Goal: Information Seeking & Learning: Learn about a topic

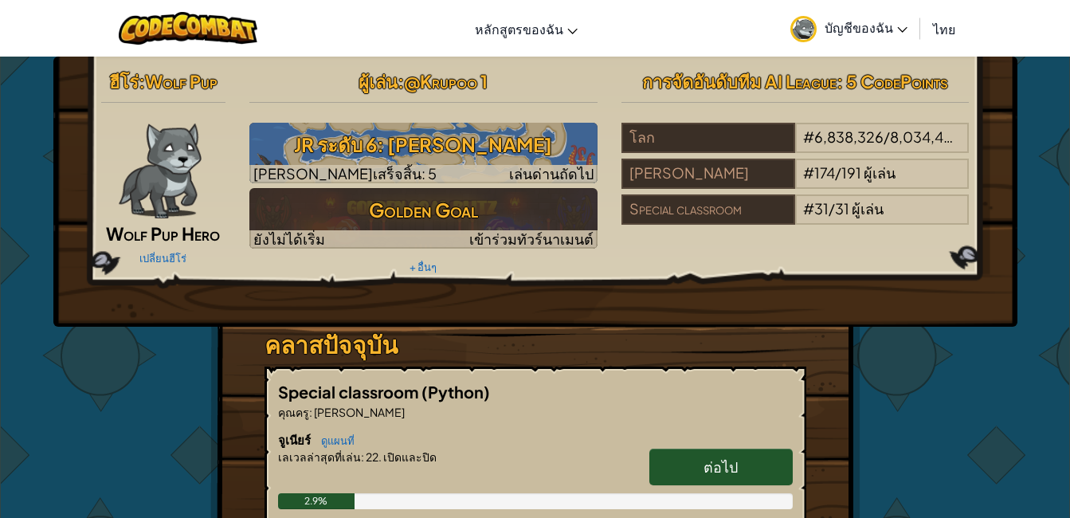
scroll to position [319, 0]
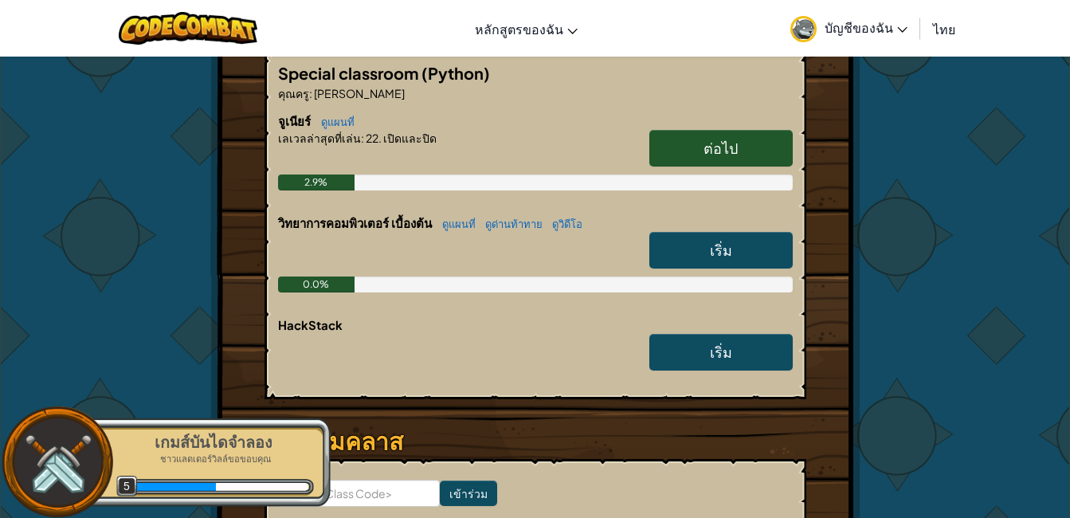
click at [698, 142] on link "ต่อไป" at bounding box center [720, 148] width 143 height 37
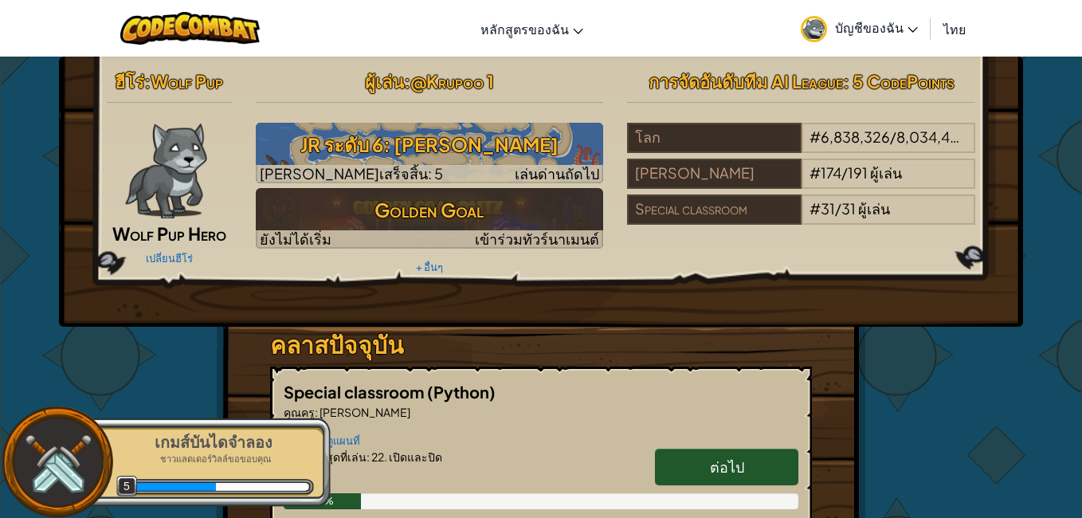
select select "th"
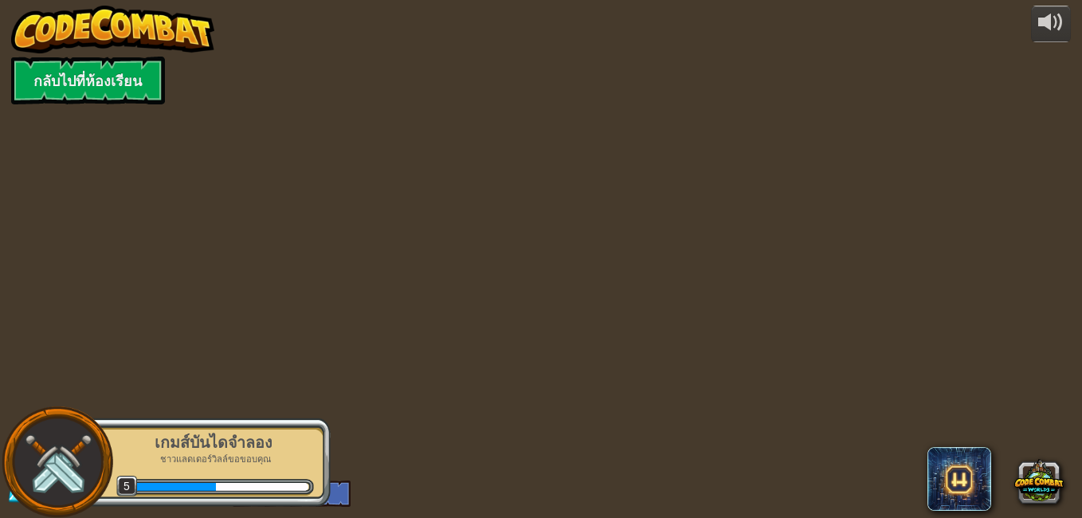
select select "th"
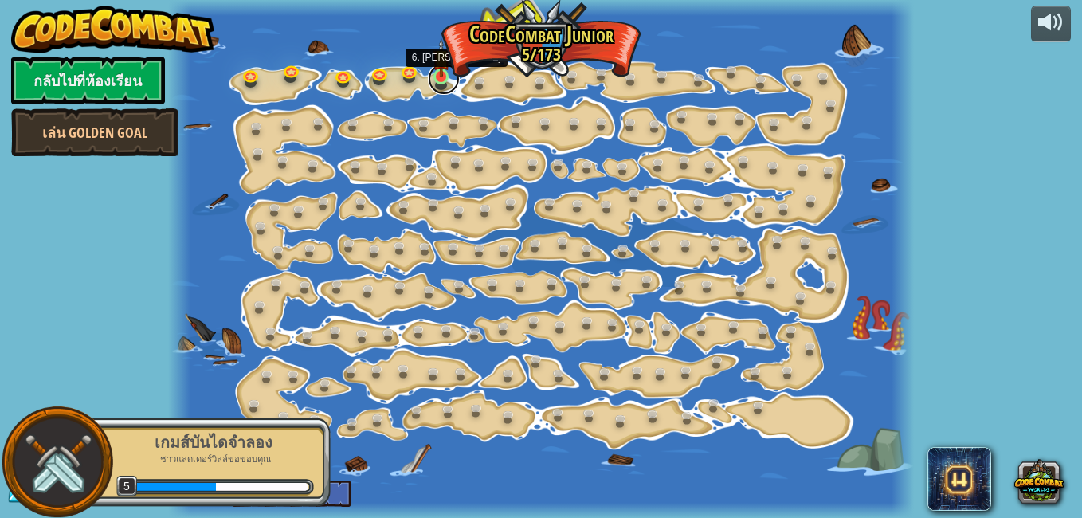
click at [443, 78] on link at bounding box center [444, 79] width 32 height 32
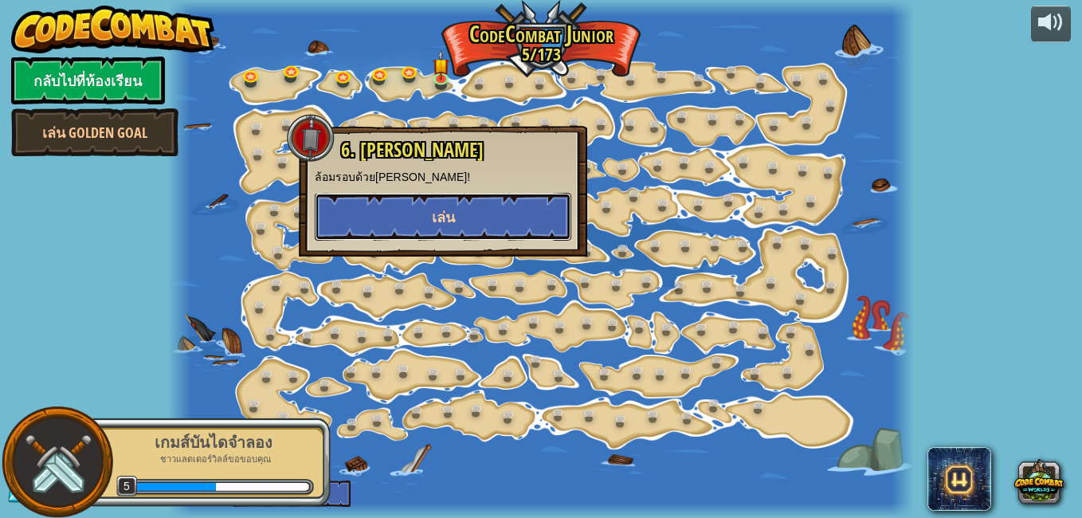
click at [434, 214] on span "เล่น" at bounding box center [443, 217] width 23 height 20
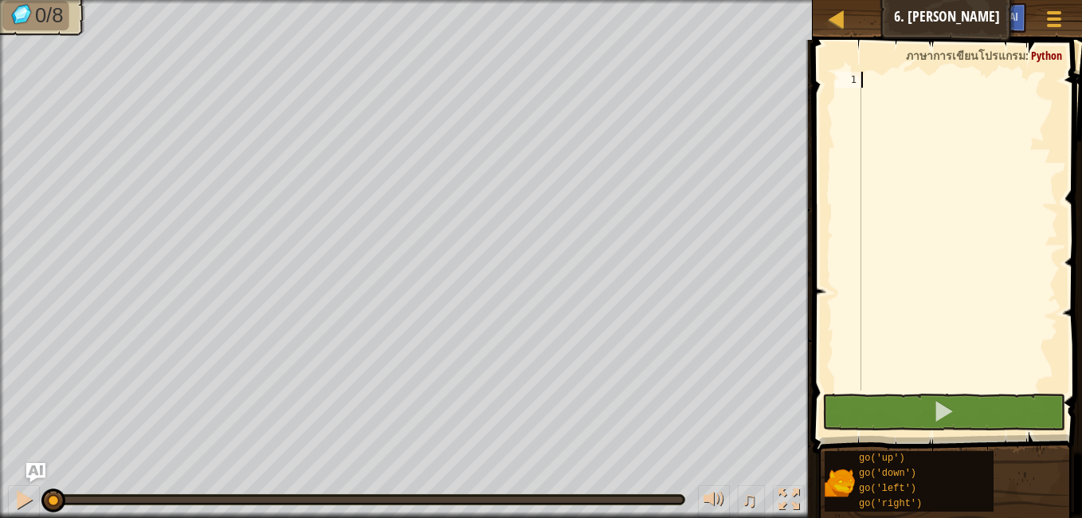
type textarea "h"
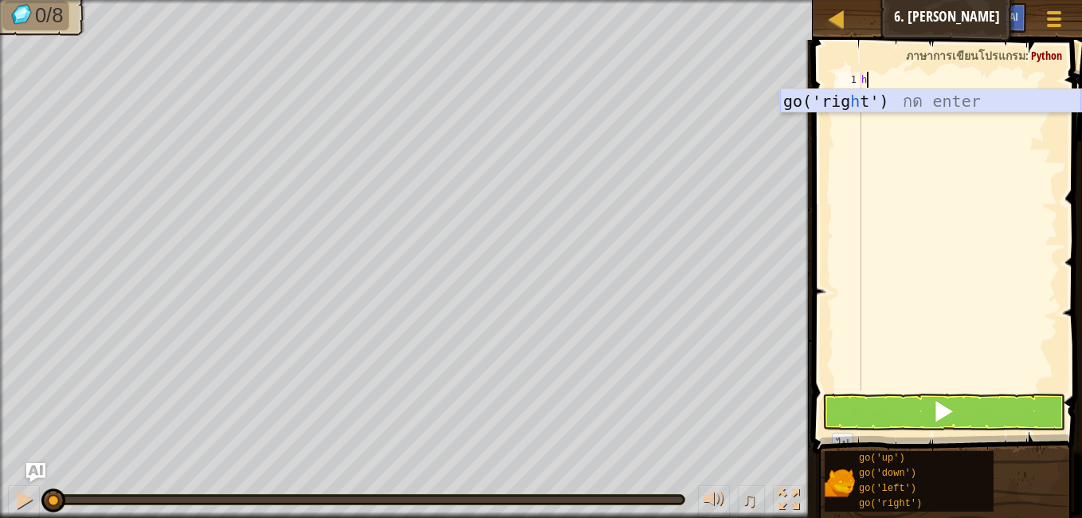
click at [832, 106] on div "go('rig h t') กด enter" at bounding box center [930, 125] width 301 height 72
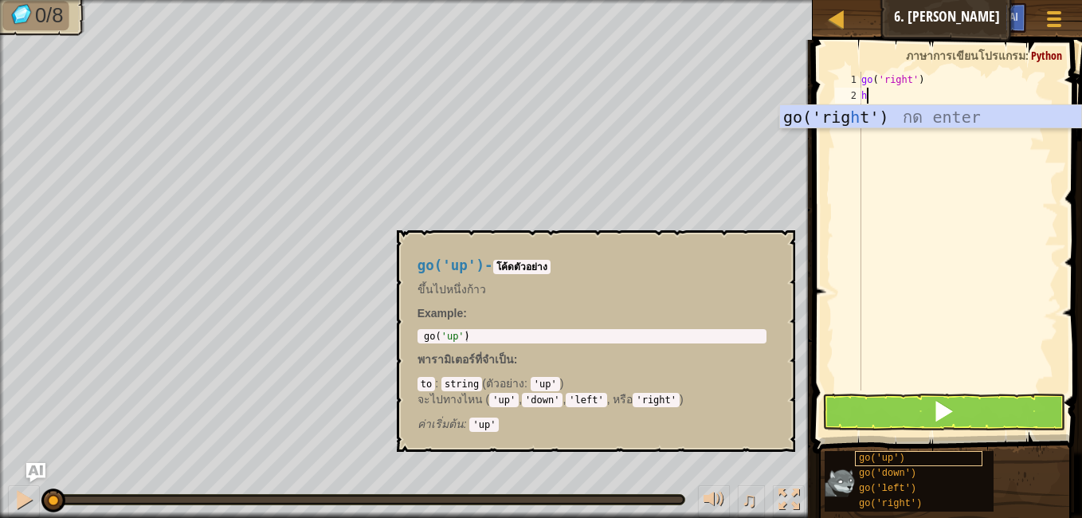
type textarea "h"
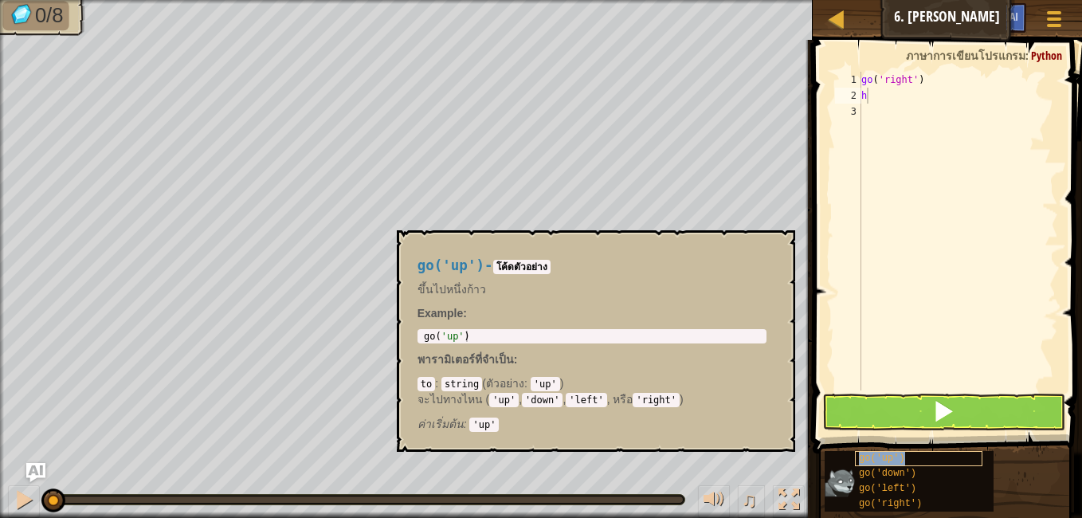
click at [889, 461] on span "go('up')" at bounding box center [882, 458] width 46 height 11
click at [882, 96] on div "go ( 'right' ) h" at bounding box center [958, 247] width 200 height 351
type textarea "g"
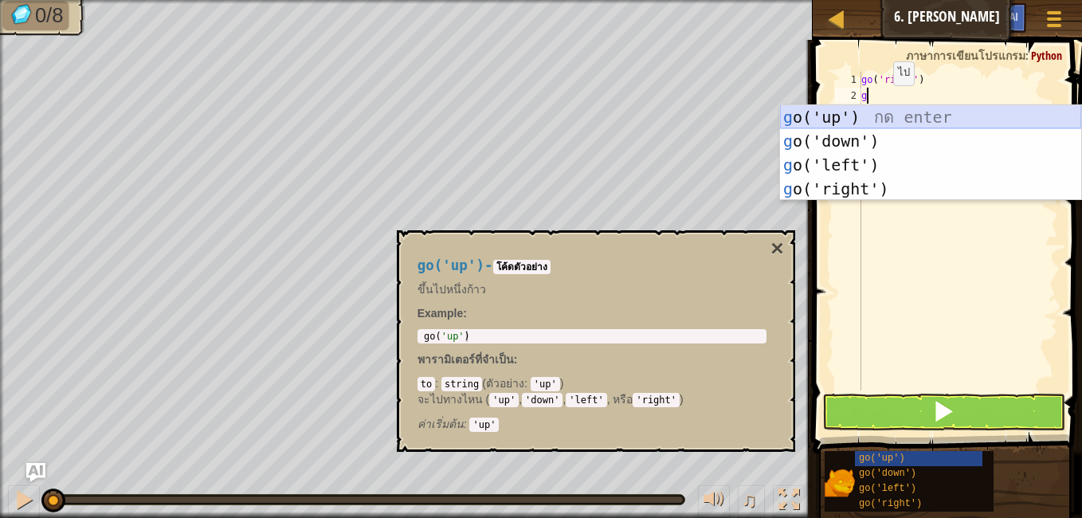
click at [850, 120] on div "g o('up') กด enter g o('down') กด enter g o('left') กด enter g o('right') กด en…" at bounding box center [930, 176] width 301 height 143
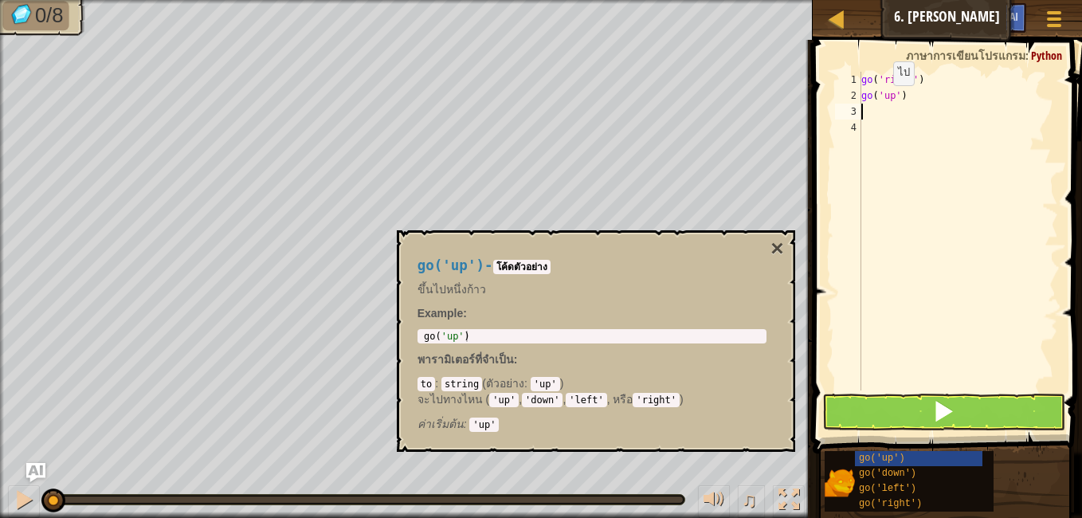
type textarea "g"
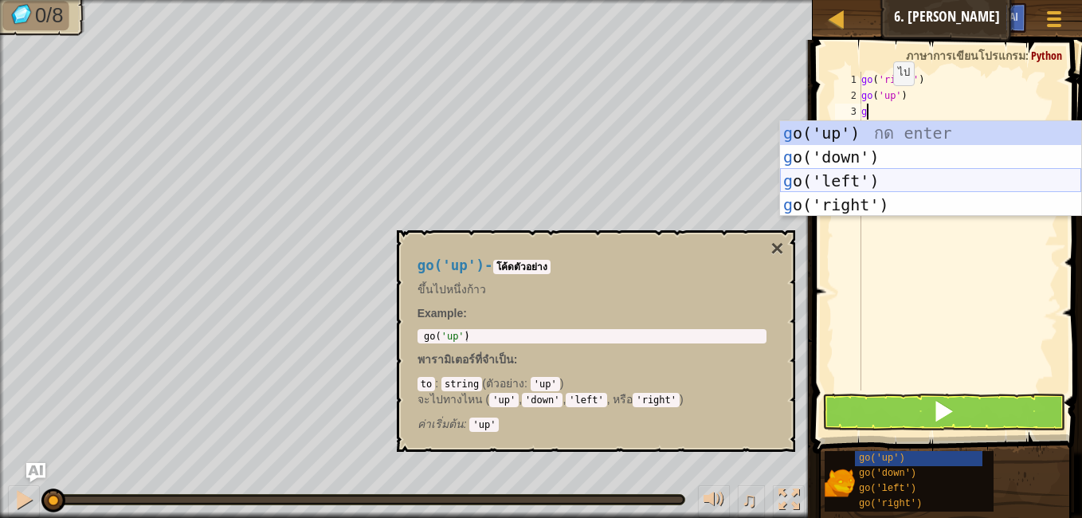
click at [865, 180] on div "g o('up') กด enter g o('down') กด enter g o('left') กด enter g o('right') กด en…" at bounding box center [930, 192] width 301 height 143
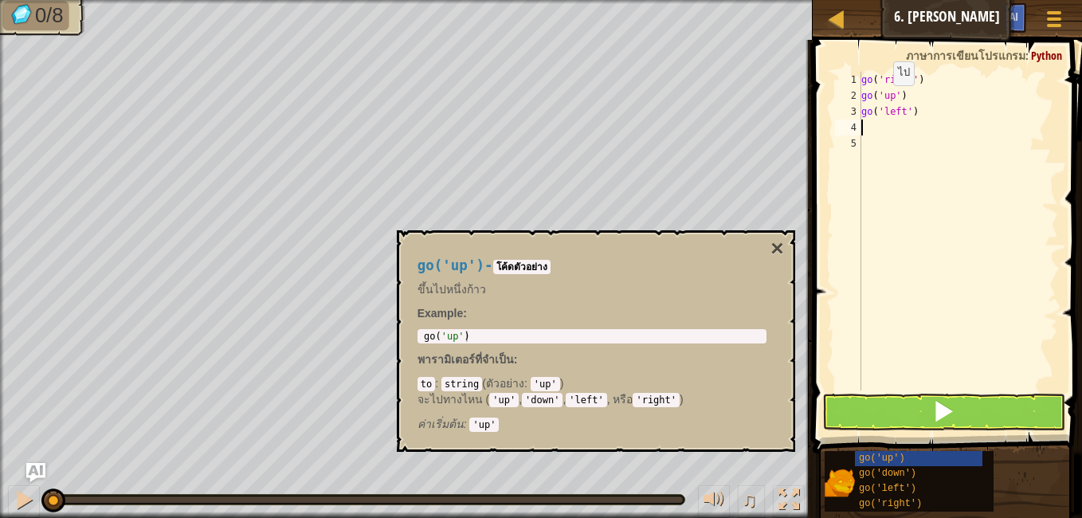
type textarea "g"
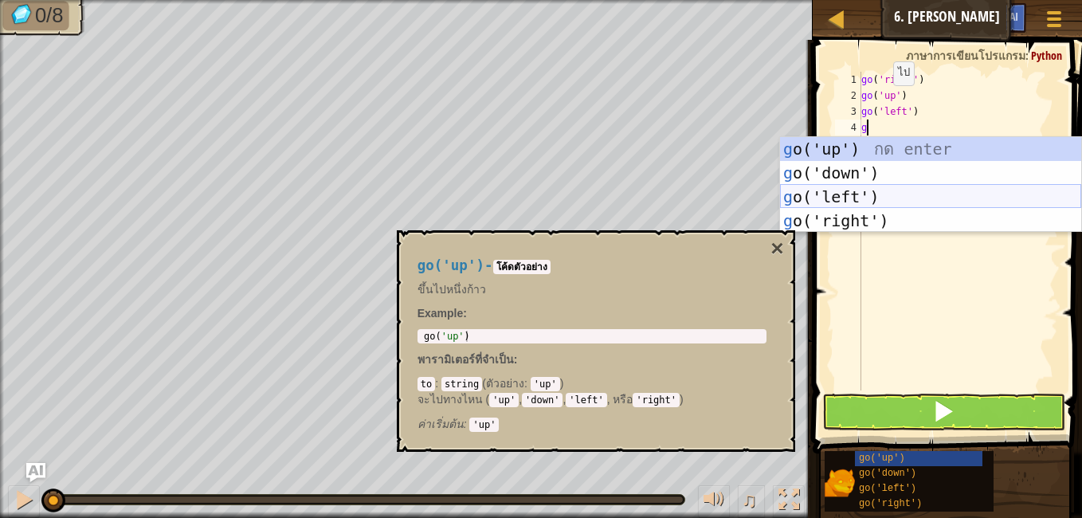
click at [870, 196] on div "g o('up') กด enter g o('down') กด enter g o('left') กด enter g o('right') กด en…" at bounding box center [930, 208] width 301 height 143
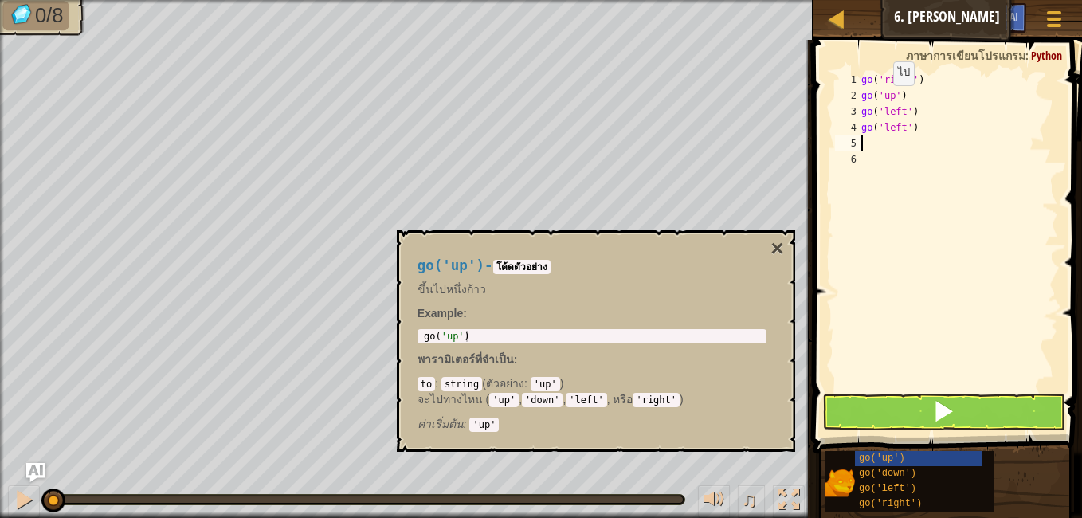
type textarea "g"
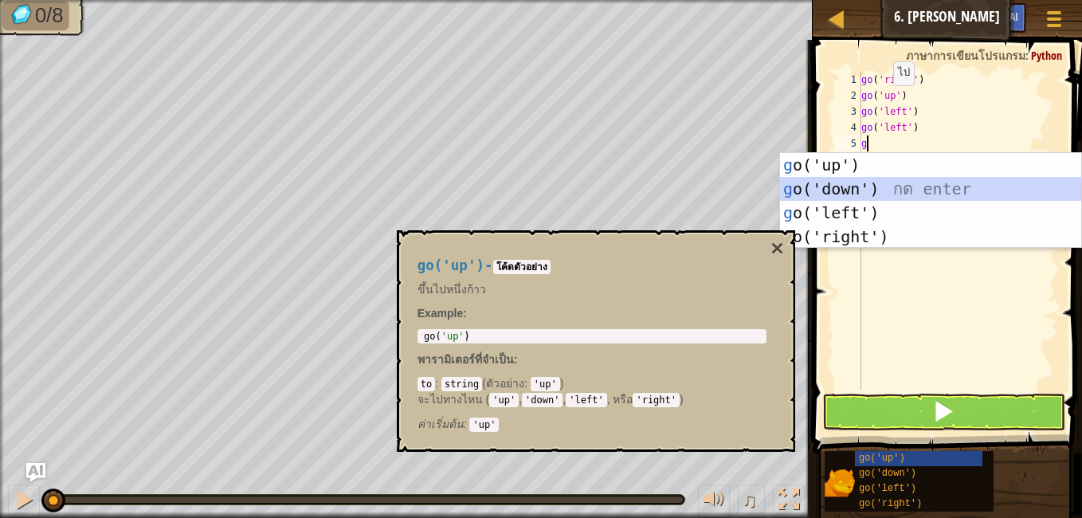
click at [863, 187] on div "g o('up') กด enter g o('down') กด enter g o('left') กด enter g o('right') กด en…" at bounding box center [930, 224] width 301 height 143
type textarea "g"
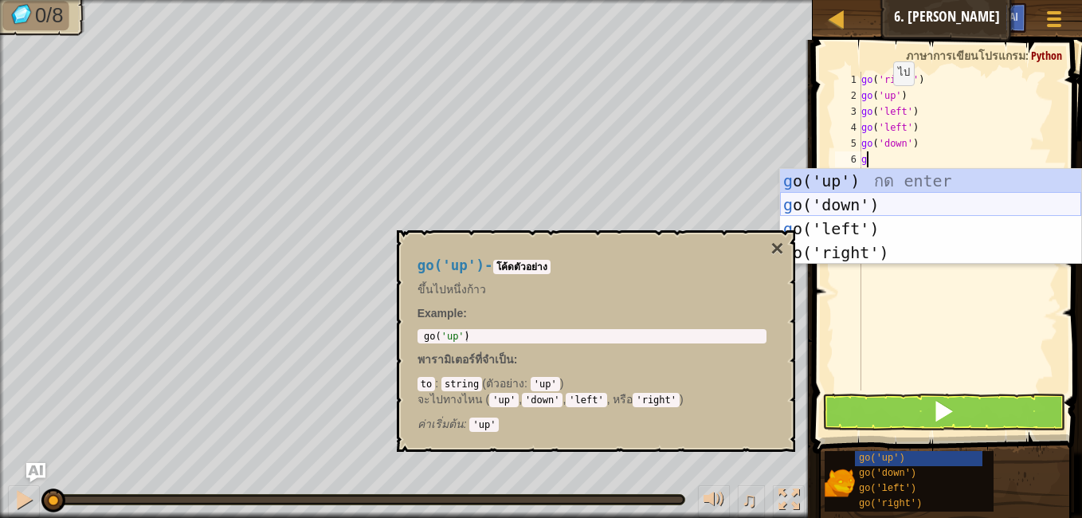
click at [873, 198] on div "g o('up') กด enter g o('down') กด enter g o('left') กด enter g o('right') กด en…" at bounding box center [930, 240] width 301 height 143
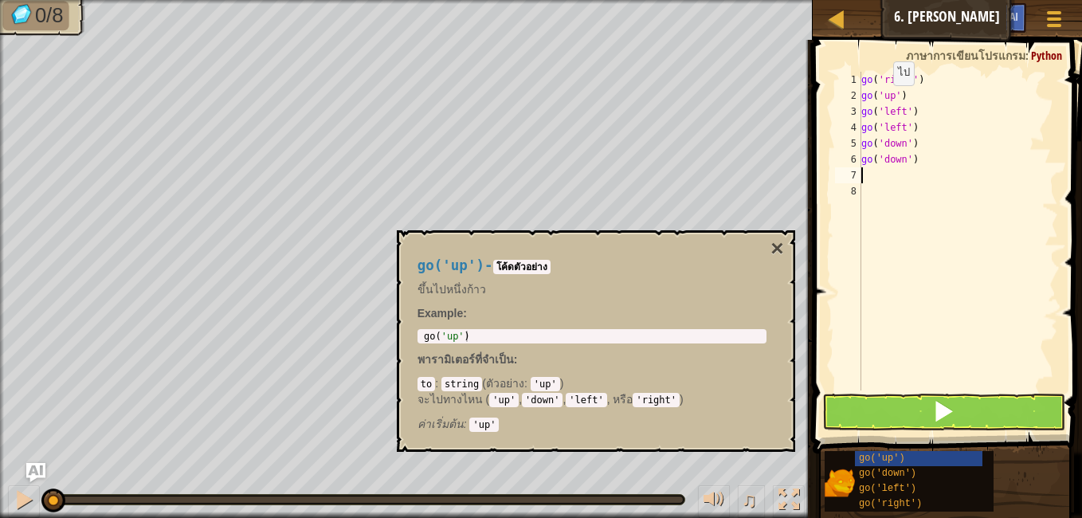
type textarea "g"
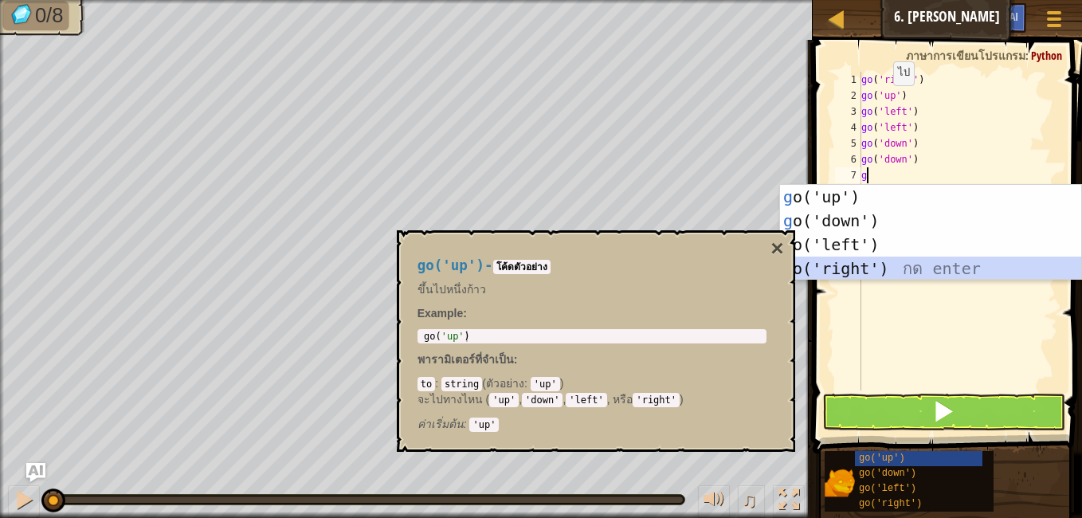
click at [857, 265] on div "g o('up') กด enter g o('down') กด enter g o('left') กด enter g o('right') กด en…" at bounding box center [930, 256] width 301 height 143
type textarea "g"
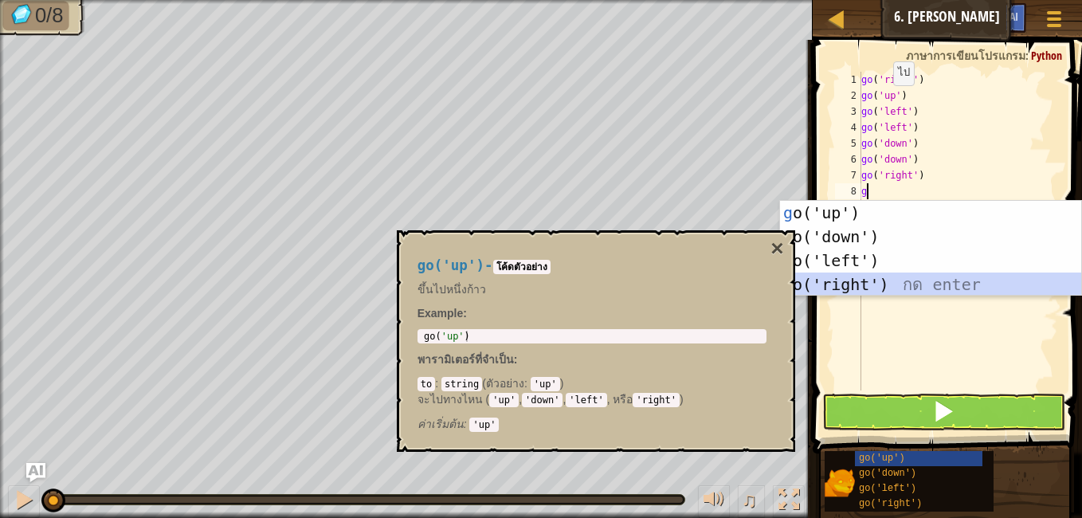
click at [869, 277] on div "g o('up') กด enter g o('down') กด enter g o('left') กด enter g o('right') กด en…" at bounding box center [930, 272] width 301 height 143
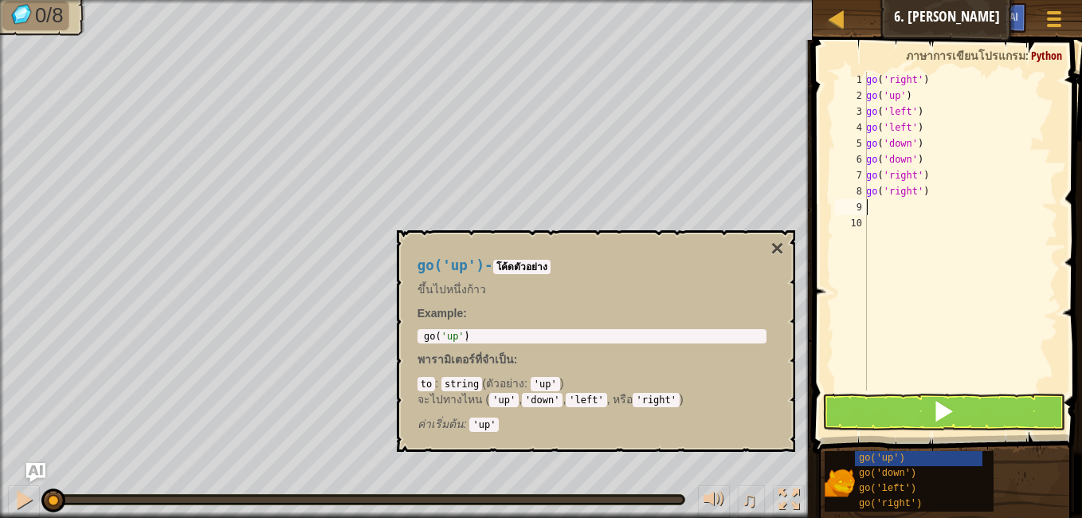
click at [935, 410] on span at bounding box center [943, 411] width 22 height 22
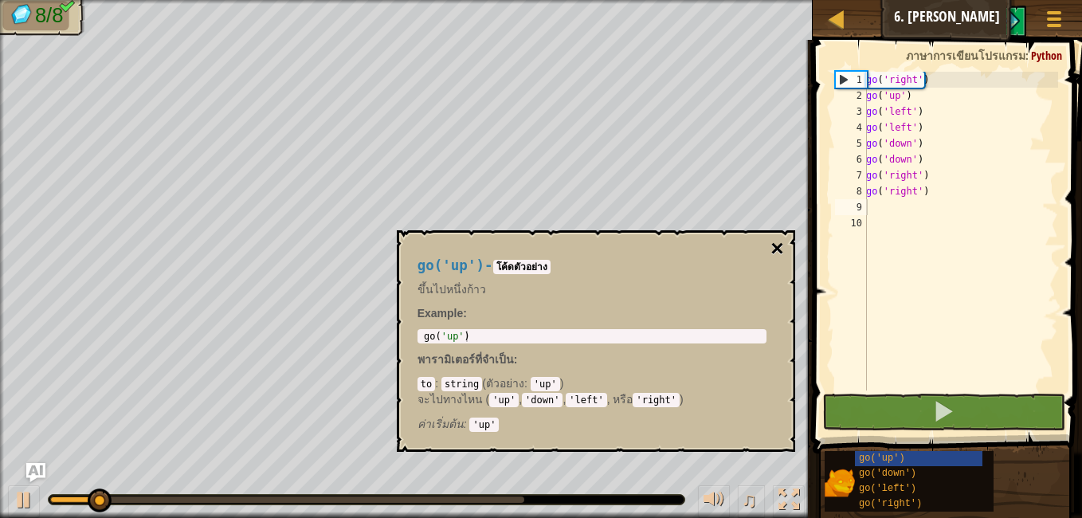
click at [779, 249] on button "×" at bounding box center [777, 248] width 13 height 22
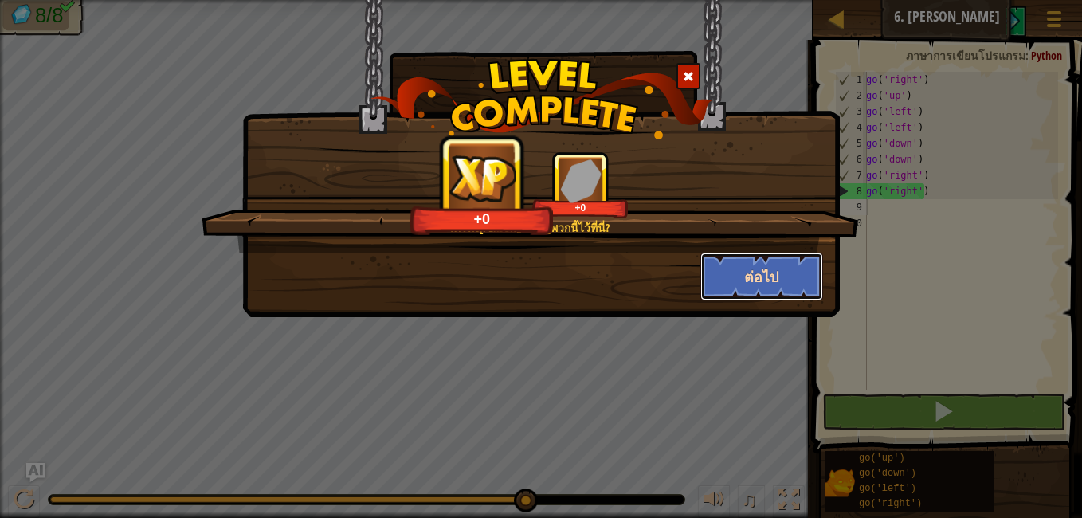
click at [756, 277] on button "ต่อไป" at bounding box center [762, 277] width 124 height 48
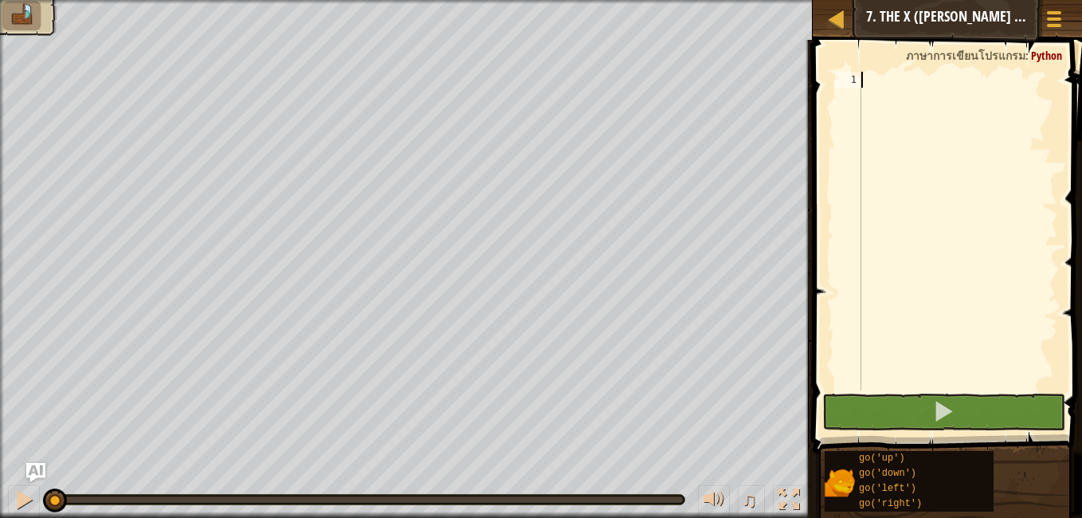
type textarea "g"
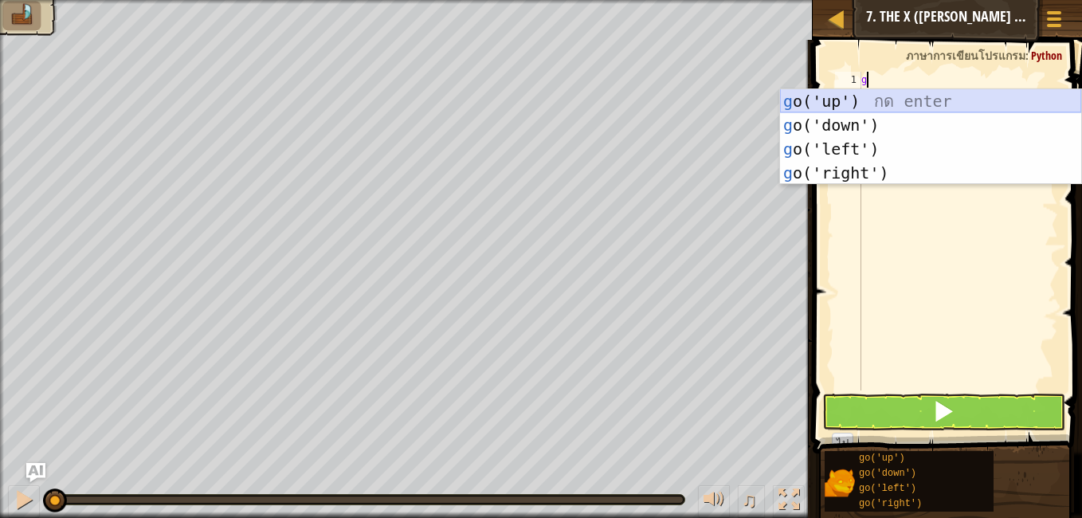
click at [807, 100] on div "g o('up') กด enter g o('down') กด enter g o('left') กด enter g o('right') กด en…" at bounding box center [930, 160] width 301 height 143
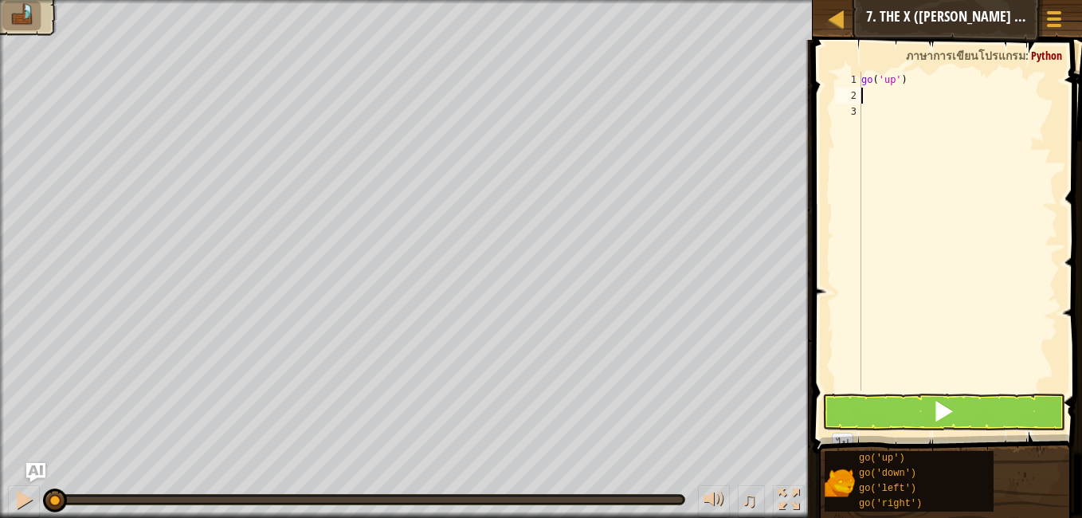
type textarea "g"
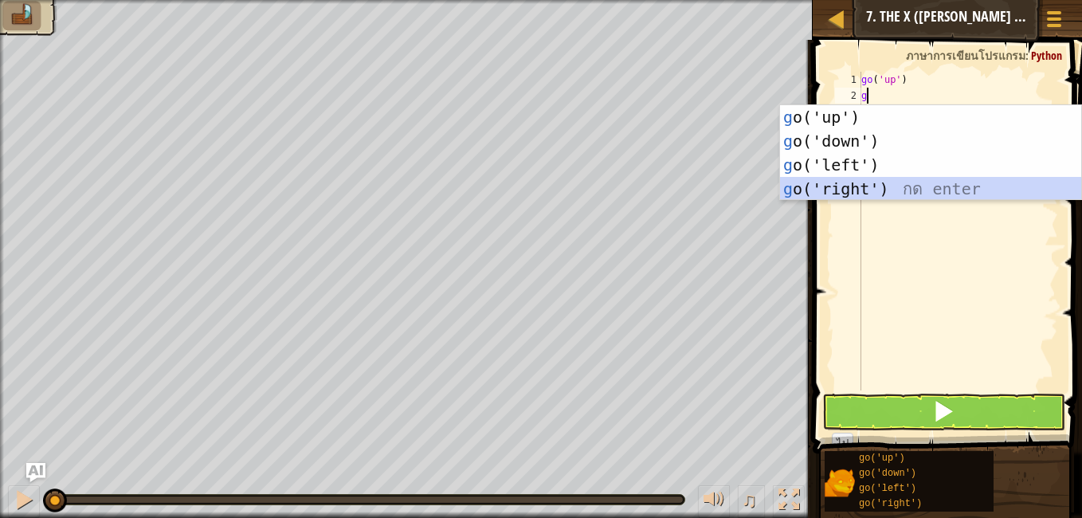
click at [834, 184] on div "g o('up') กด enter g o('down') กด enter g o('left') กด enter g o('right') กด en…" at bounding box center [930, 176] width 301 height 143
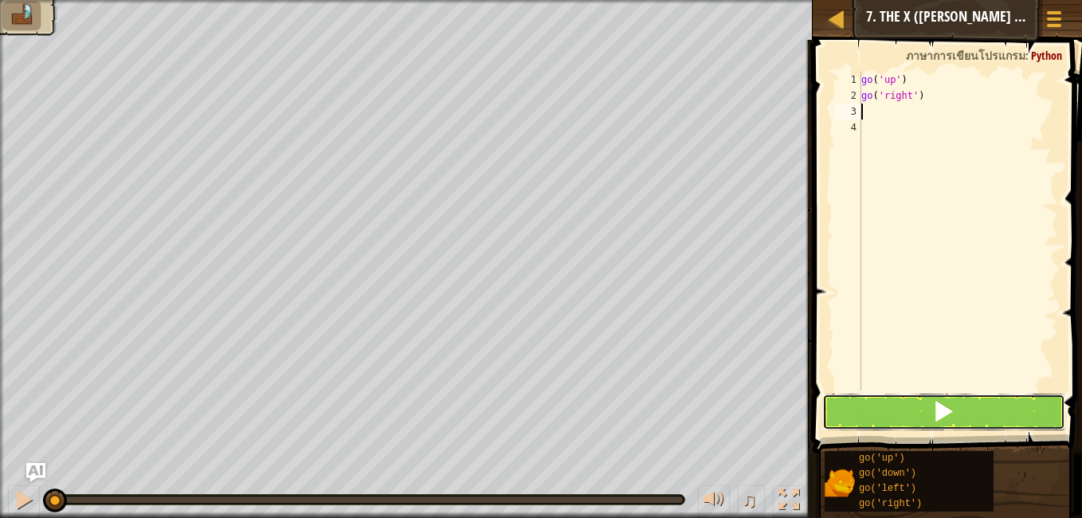
click at [919, 405] on button at bounding box center [943, 412] width 243 height 37
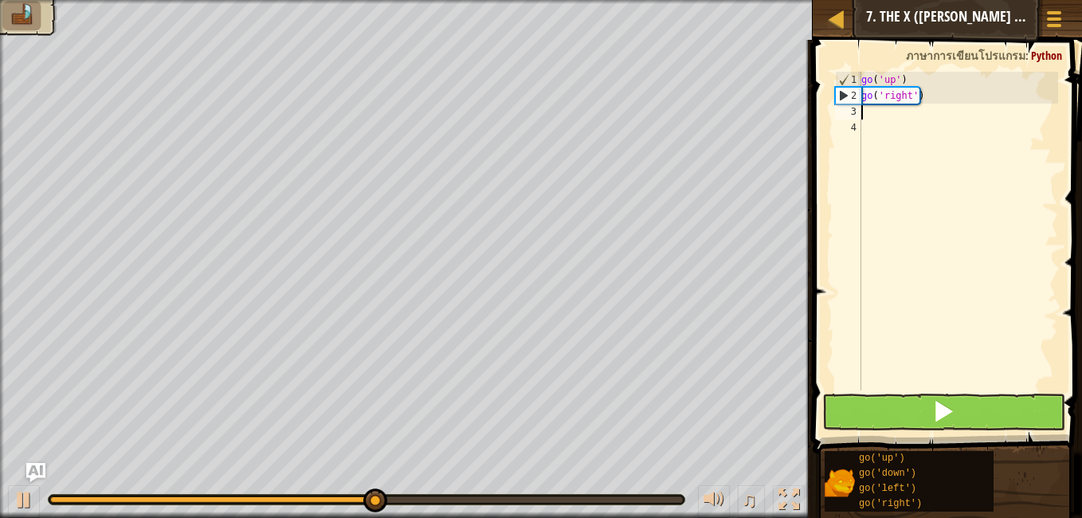
type textarea "g"
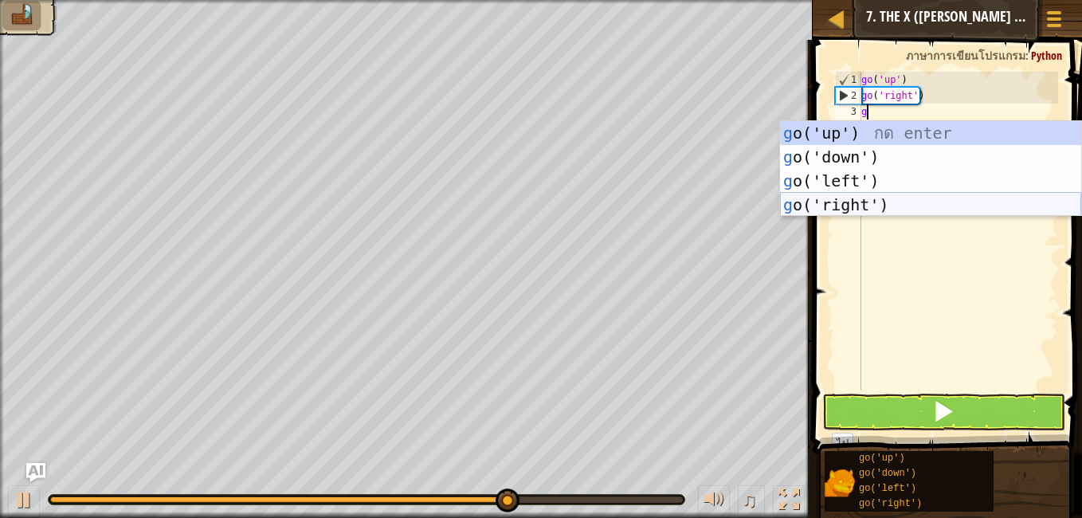
click at [877, 206] on div "g o('up') กด enter g o('down') กด enter g o('left') กด enter g o('right') กด en…" at bounding box center [930, 192] width 301 height 143
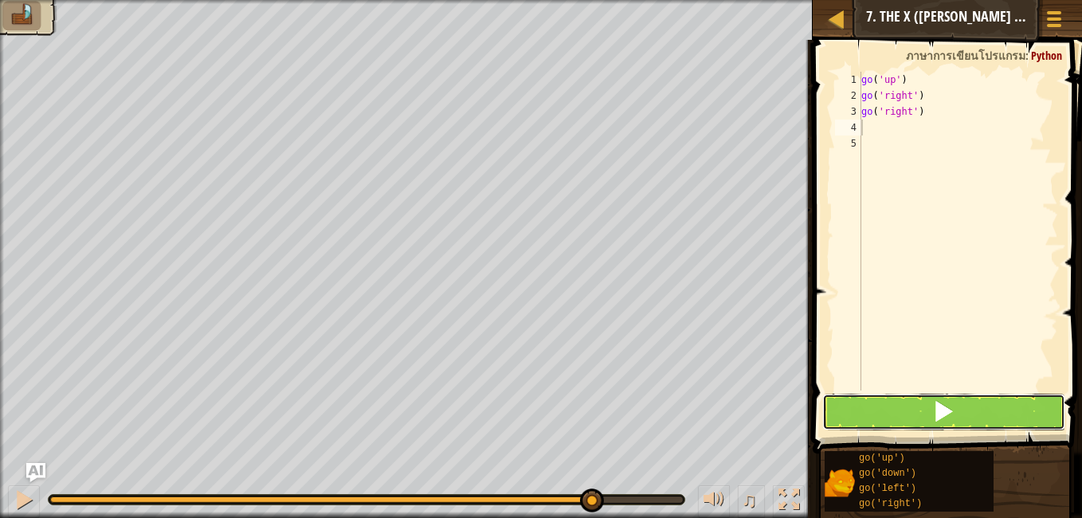
click at [948, 411] on span at bounding box center [943, 411] width 22 height 22
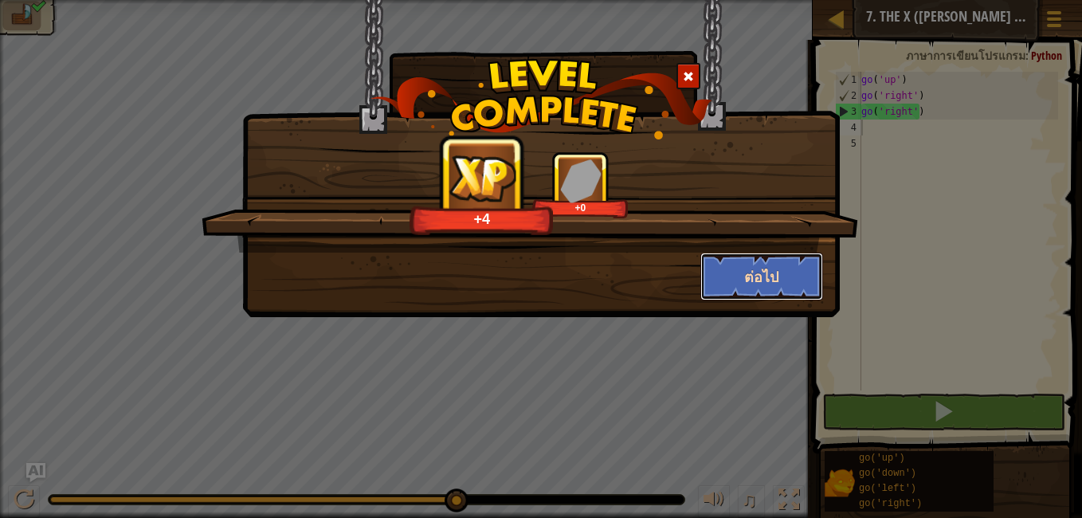
click at [750, 261] on button "ต่อไป" at bounding box center [762, 277] width 124 height 48
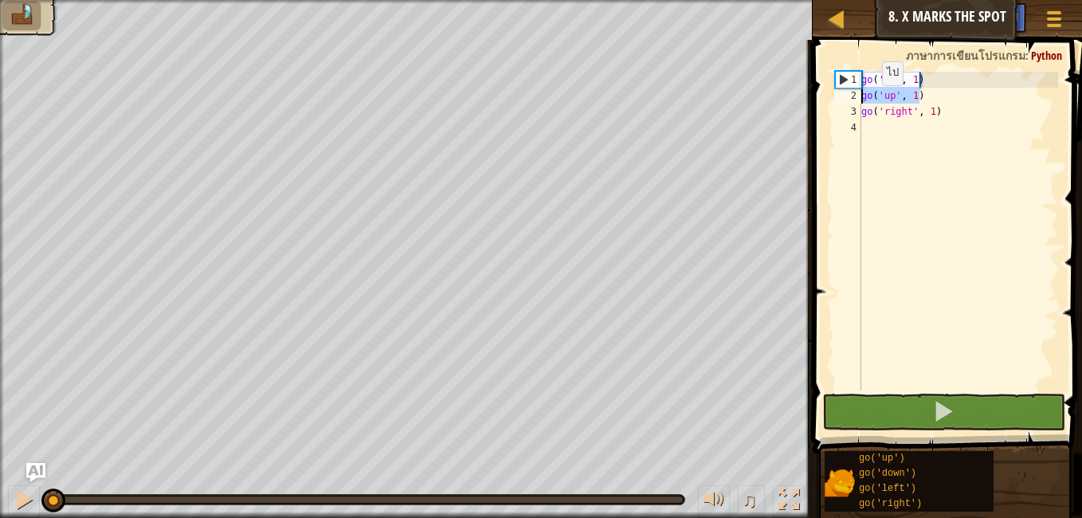
drag, startPoint x: 931, startPoint y: 96, endPoint x: 838, endPoint y: 100, distance: 92.5
click at [838, 100] on div "1 2 3 4 go ( 'up' , 1 ) go ( 'up' , 1 ) go ( 'right' , 1 ) הההההההההההההההההההה…" at bounding box center [945, 231] width 226 height 319
type textarea "go('up', 1)"
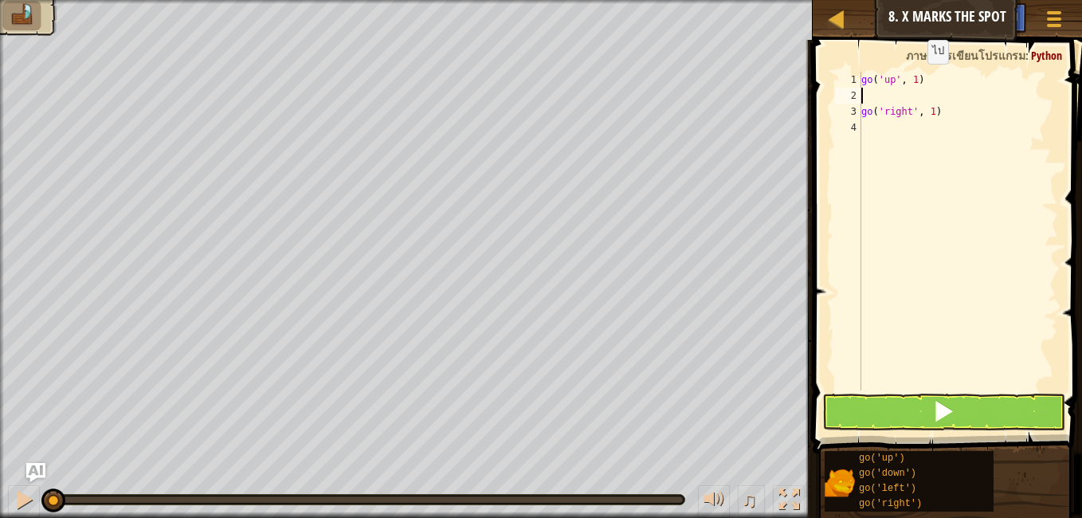
click at [914, 80] on div "go ( 'up' , 1 ) go ( 'right' , 1 )" at bounding box center [958, 247] width 200 height 351
type textarea "go('up', 2)"
click at [887, 96] on div "go ( 'up' , 2 ) go ( 'right' , 1 )" at bounding box center [958, 247] width 200 height 351
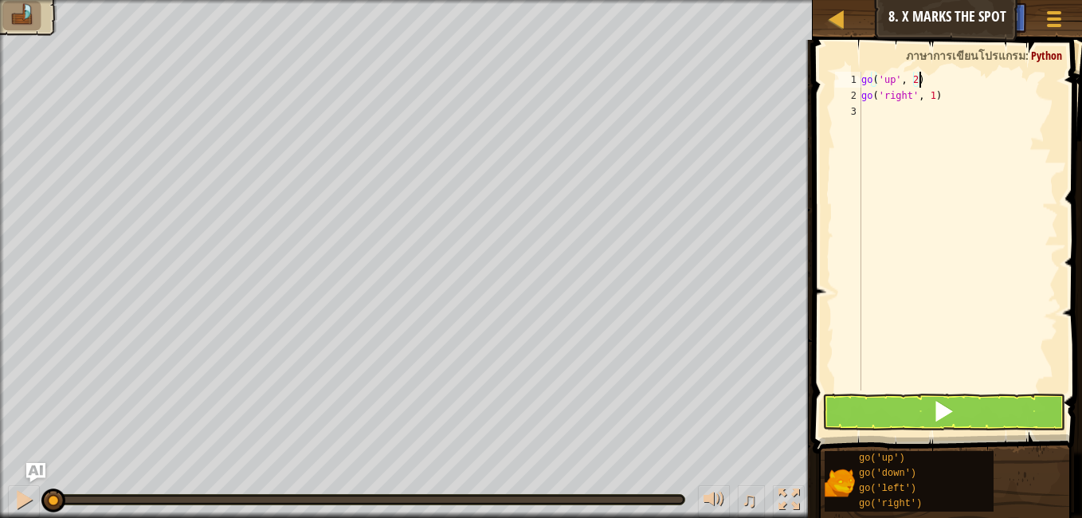
click at [926, 392] on span at bounding box center [949, 224] width 282 height 461
click at [927, 405] on button at bounding box center [943, 412] width 243 height 37
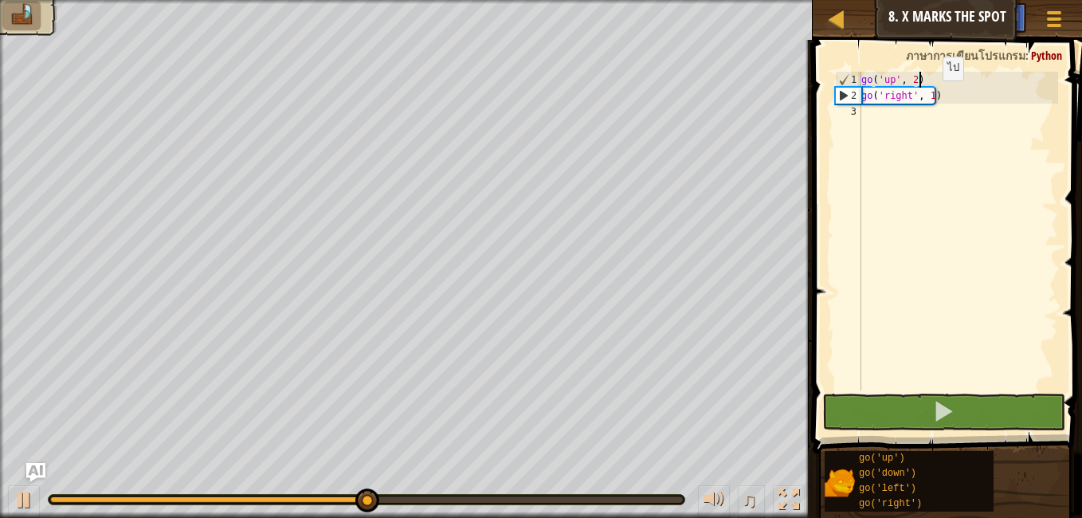
click at [929, 96] on div "go ( 'up' , 2 ) go ( 'right' , 1 )" at bounding box center [958, 247] width 200 height 351
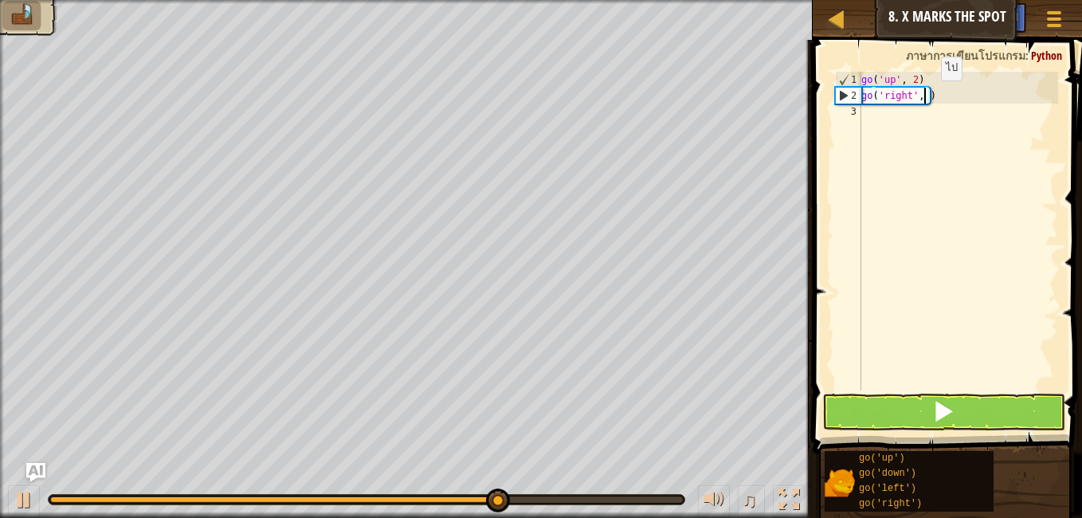
type textarea "go('right', 3)"
click at [924, 117] on div "go ( 'up' , 2 ) go ( 'right' , 3 )" at bounding box center [958, 247] width 200 height 351
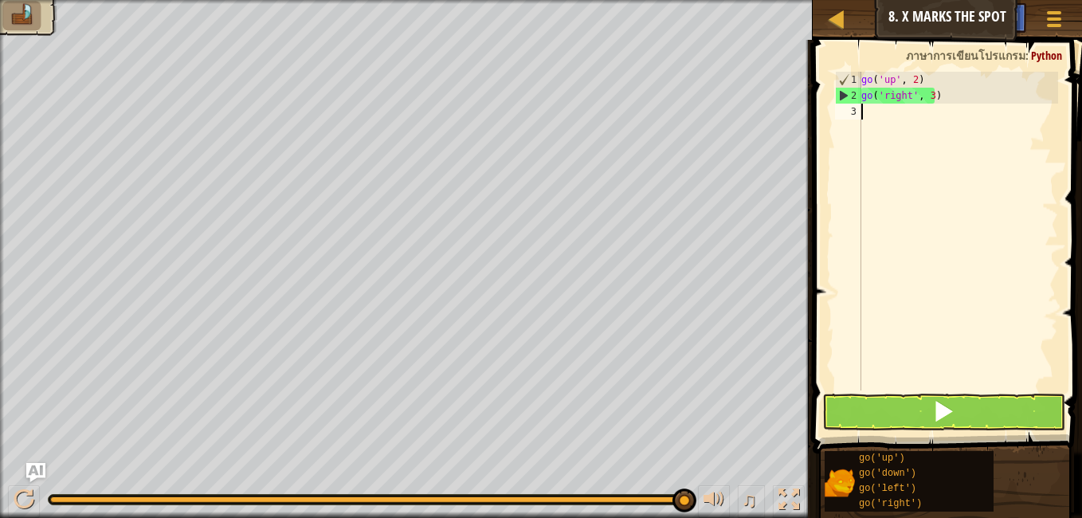
type textarea "g"
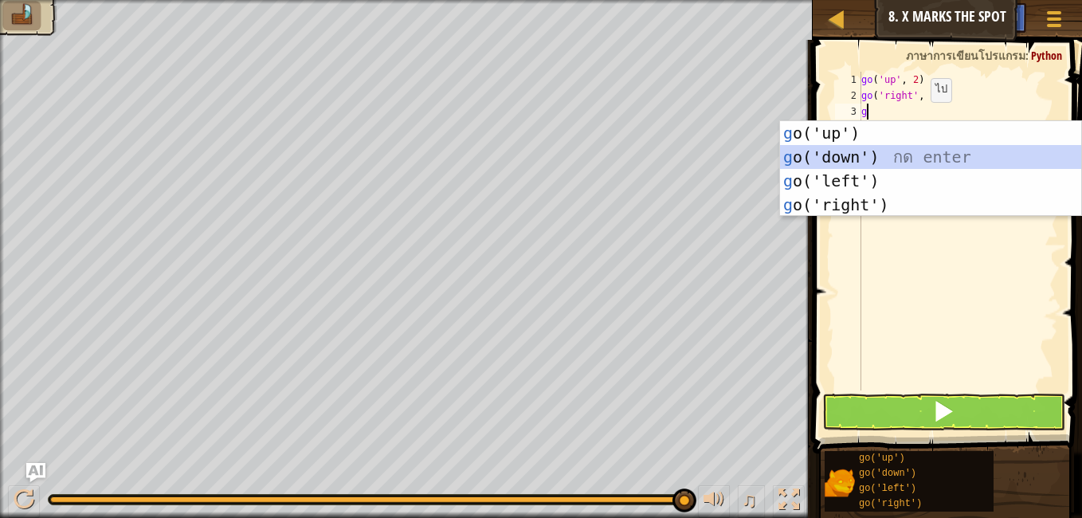
click at [868, 155] on div "g o('up') กด enter g o('down') กด enter g o('left') กด enter g o('right') กด en…" at bounding box center [930, 192] width 301 height 143
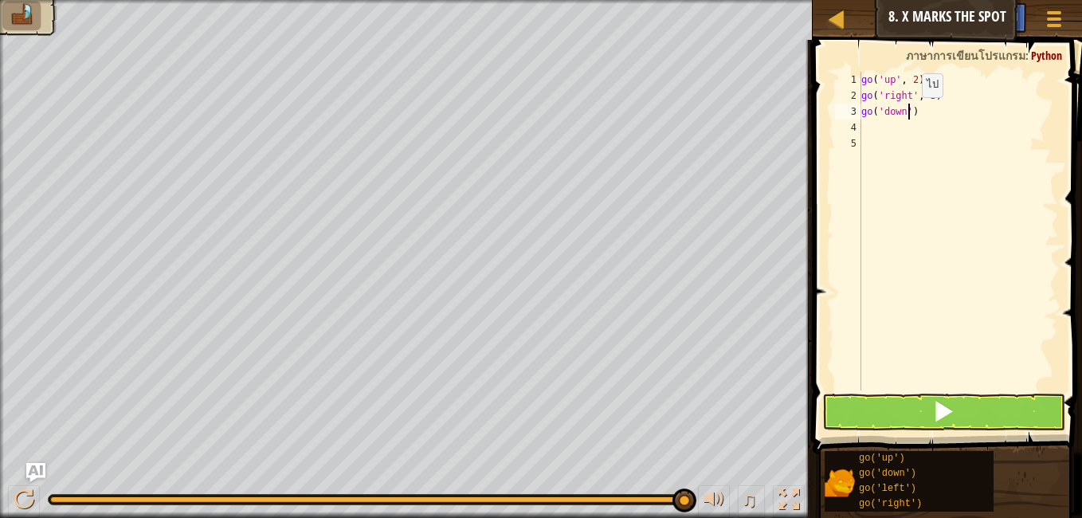
click at [908, 113] on div "go ( 'up' , 2 ) go ( 'right' , 3 ) go ( 'down' )" at bounding box center [958, 247] width 200 height 351
click at [926, 403] on button at bounding box center [943, 412] width 243 height 37
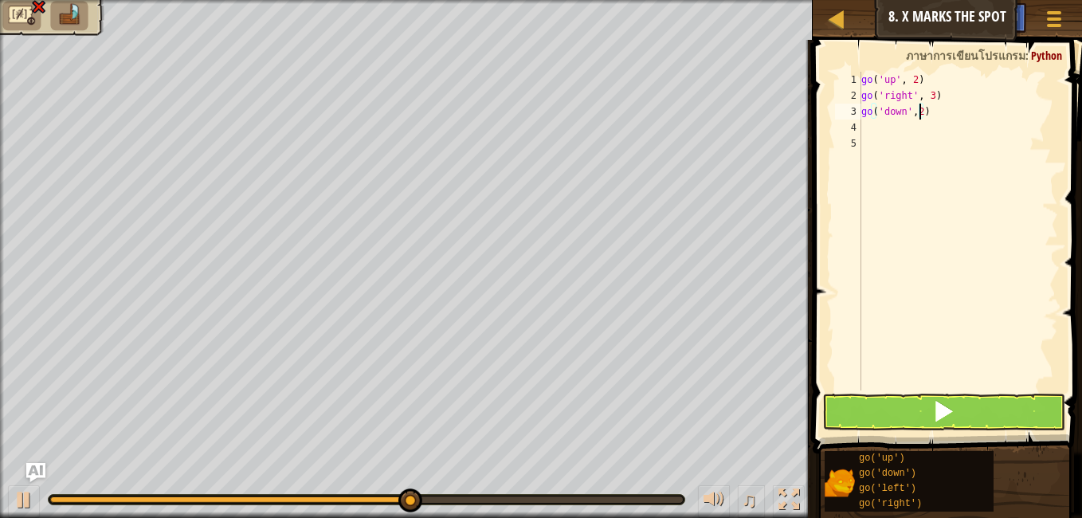
type textarea "go('down',2)"
click at [944, 410] on span at bounding box center [943, 411] width 22 height 22
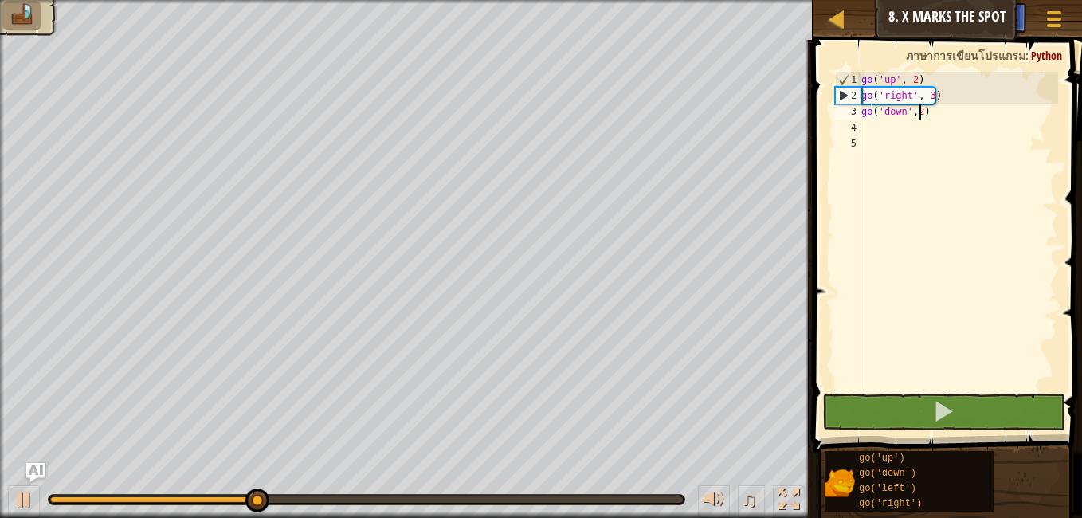
click at [887, 131] on div "go ( 'up' , 2 ) go ( 'right' , 3 ) go ( 'down' , 2 )" at bounding box center [958, 247] width 200 height 351
type textarea "g"
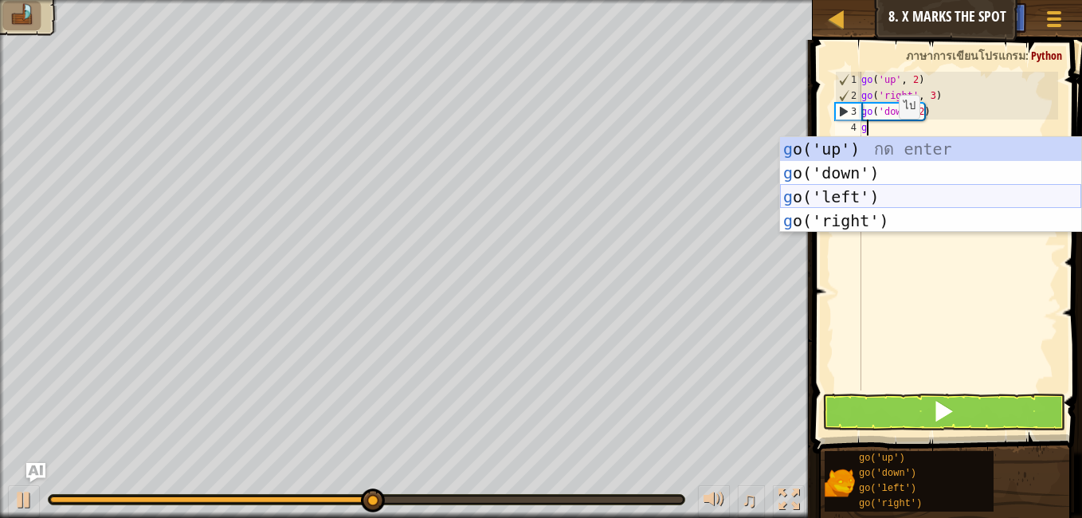
click at [873, 196] on div "g o('up') กด enter g o('down') กด enter g o('left') กด enter g o('right') กด en…" at bounding box center [930, 208] width 301 height 143
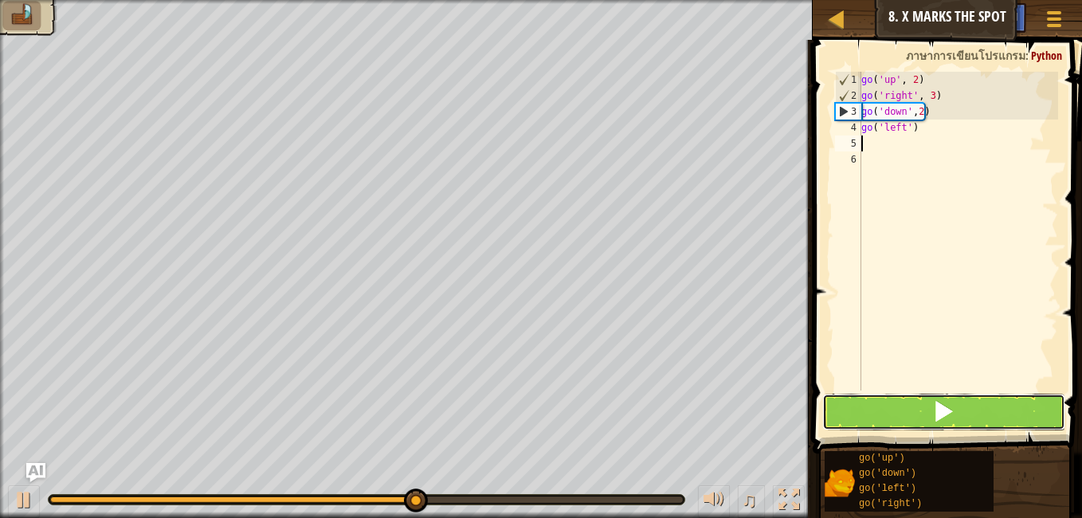
click at [921, 410] on button at bounding box center [943, 412] width 243 height 37
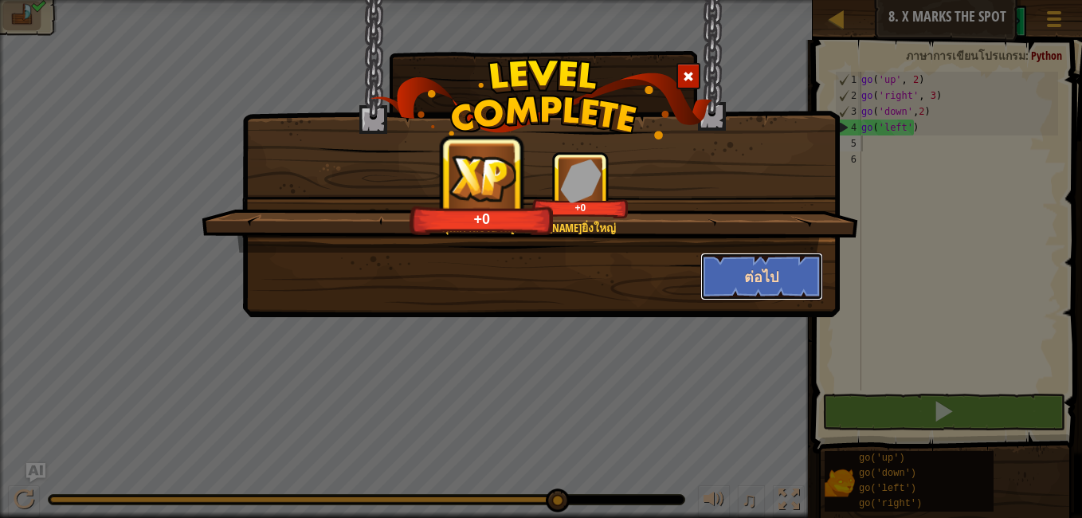
click at [747, 287] on button "ต่อไป" at bounding box center [762, 277] width 124 height 48
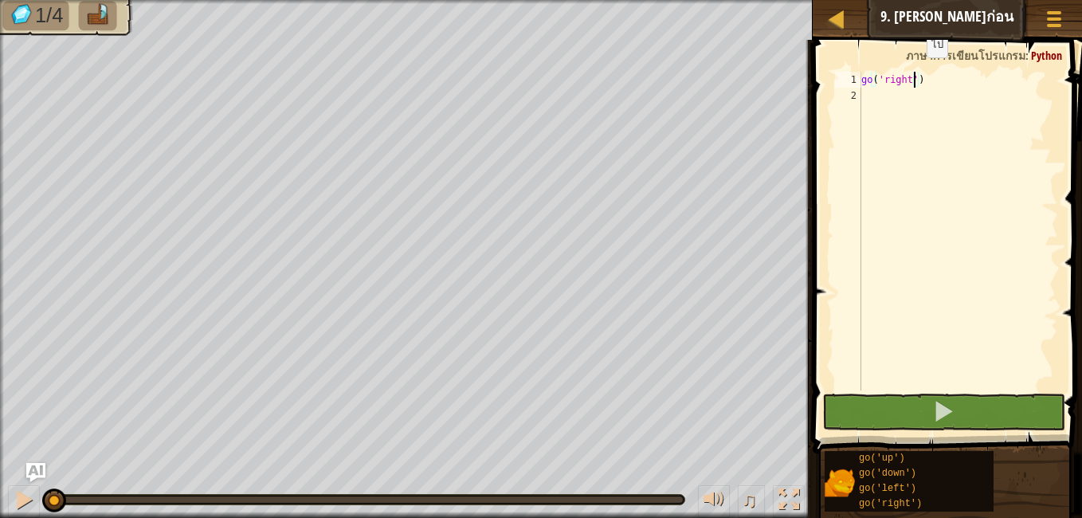
click at [913, 73] on div "go ( 'right' )" at bounding box center [958, 247] width 200 height 351
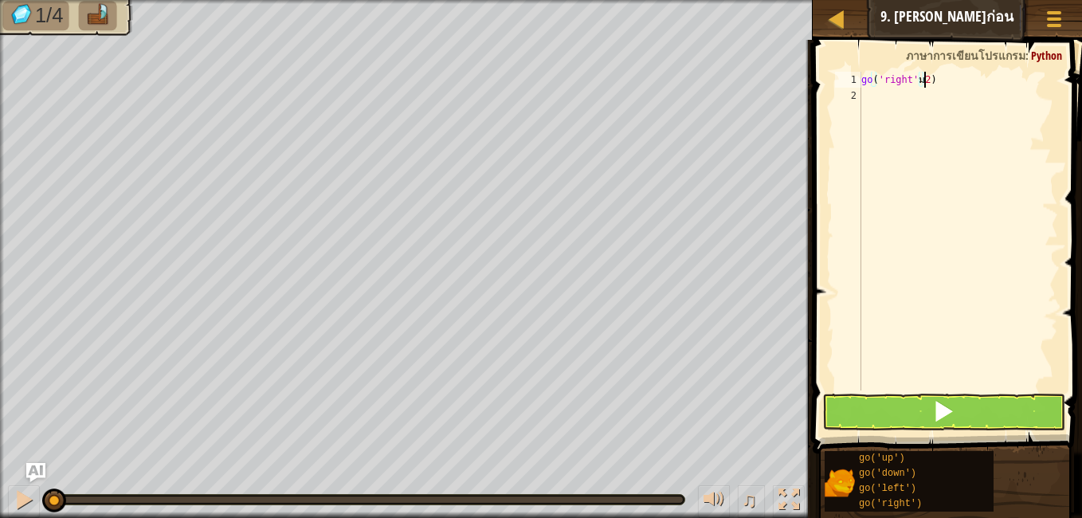
scroll to position [7, 5]
type textarea "go('right',2)"
click at [936, 103] on div "go ( 'right' , 2 )" at bounding box center [958, 247] width 200 height 351
type textarea "g"
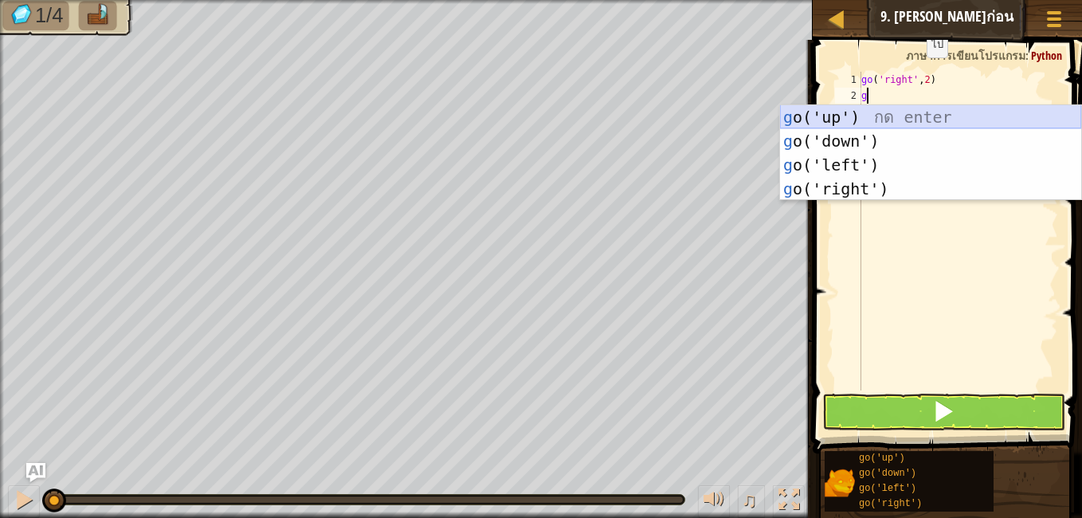
click at [860, 120] on div "g o('up') กด enter g o('down') กด enter g o('left') กด enter g o('right') กด en…" at bounding box center [930, 176] width 301 height 143
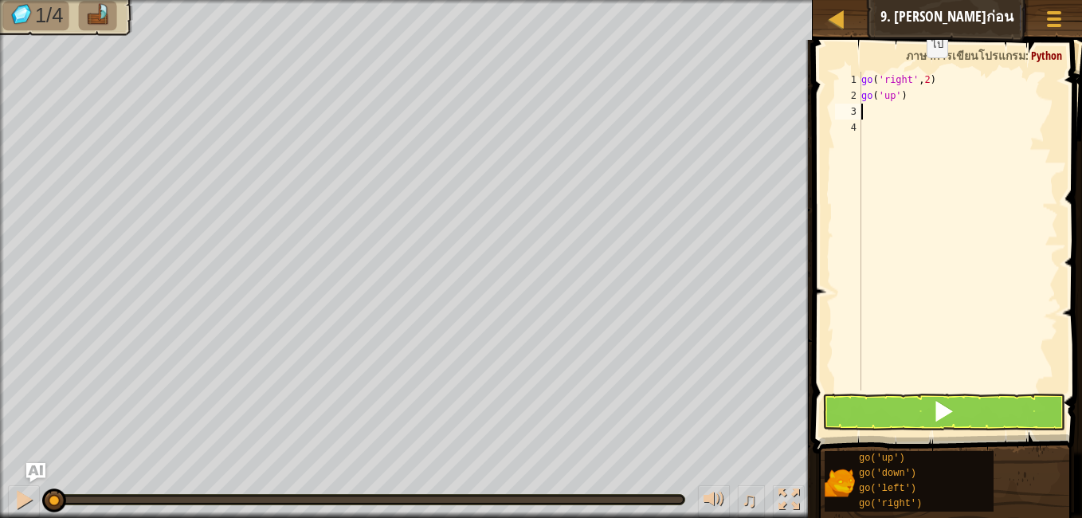
type textarea "g"
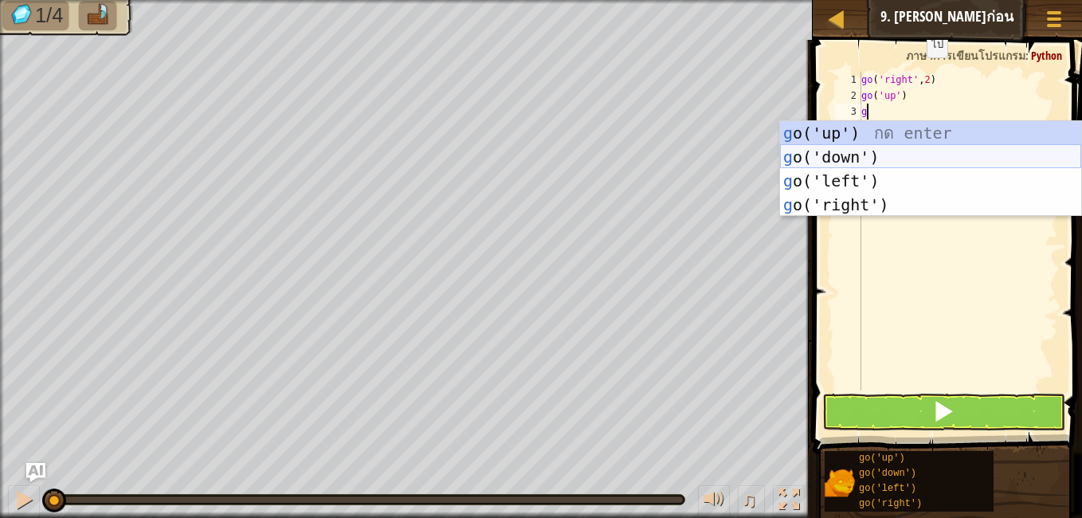
click at [880, 156] on div "g o('up') กด enter g o('down') กด enter g o('left') กด enter g o('right') กด en…" at bounding box center [930, 192] width 301 height 143
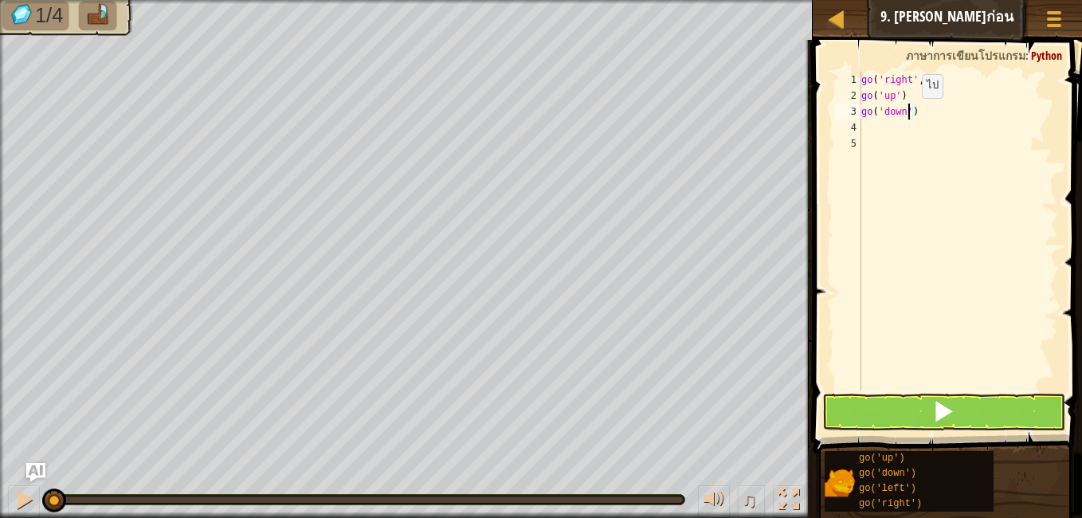
click at [908, 114] on div "go ( 'right' , 2 ) go ( 'up' ) go ( 'down' )" at bounding box center [958, 247] width 200 height 351
type textarea "go('down',2)"
click at [949, 414] on span at bounding box center [943, 411] width 22 height 22
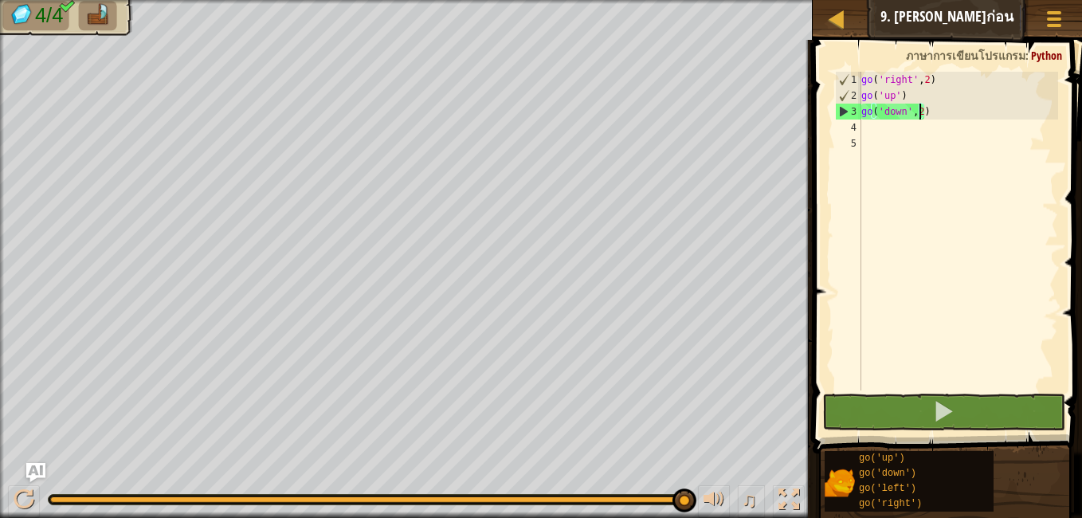
click at [909, 134] on div "go ( 'right' , 2 ) go ( 'up' ) go ( 'down' , 2 )" at bounding box center [958, 247] width 200 height 351
type textarea "g"
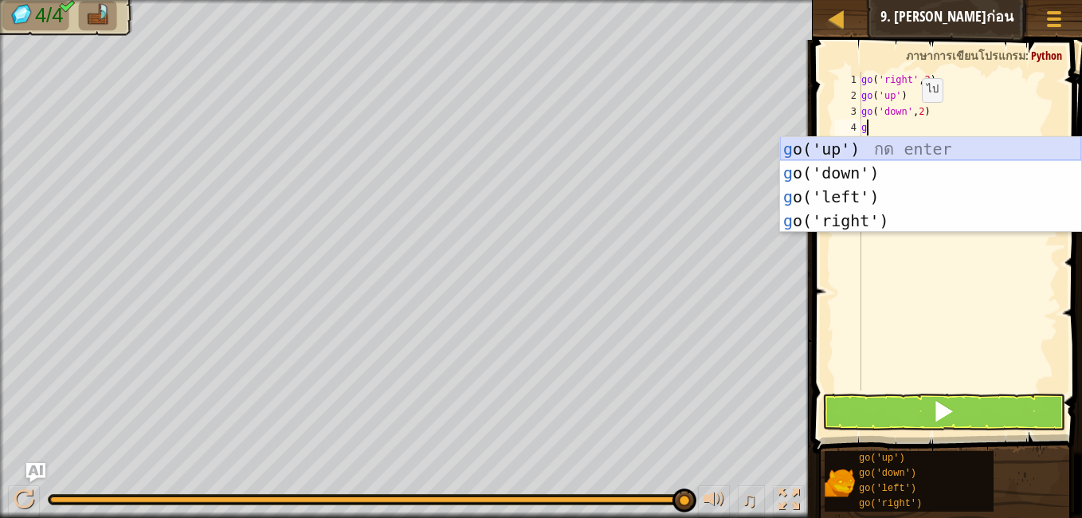
click at [881, 143] on div "g o('up') กด enter g o('down') กด enter g o('left') กด enter g o('right') กด en…" at bounding box center [930, 208] width 301 height 143
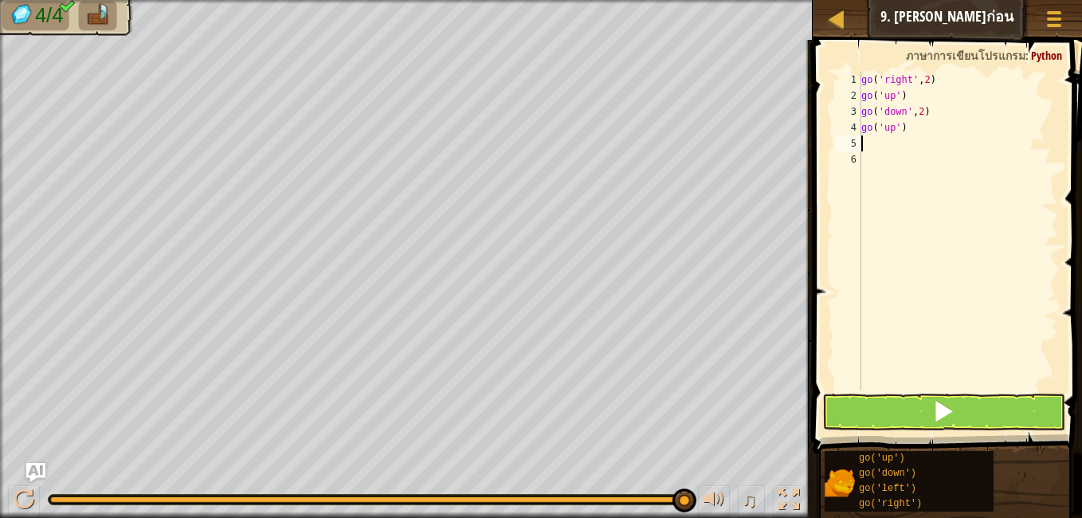
type textarea "g"
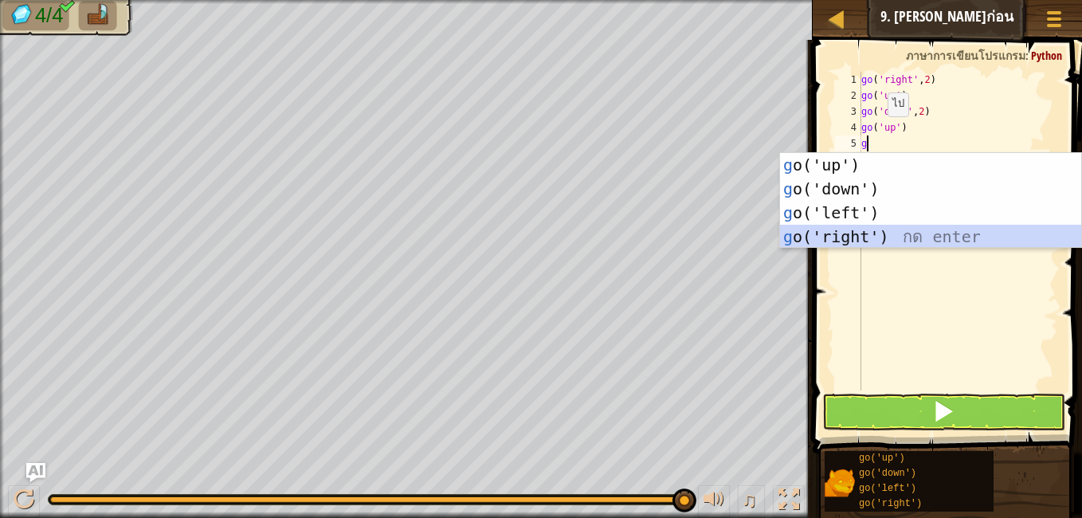
click at [880, 227] on div "g o('up') กด enter g o('down') กด enter g o('left') กด enter g o('right') กด en…" at bounding box center [930, 224] width 301 height 143
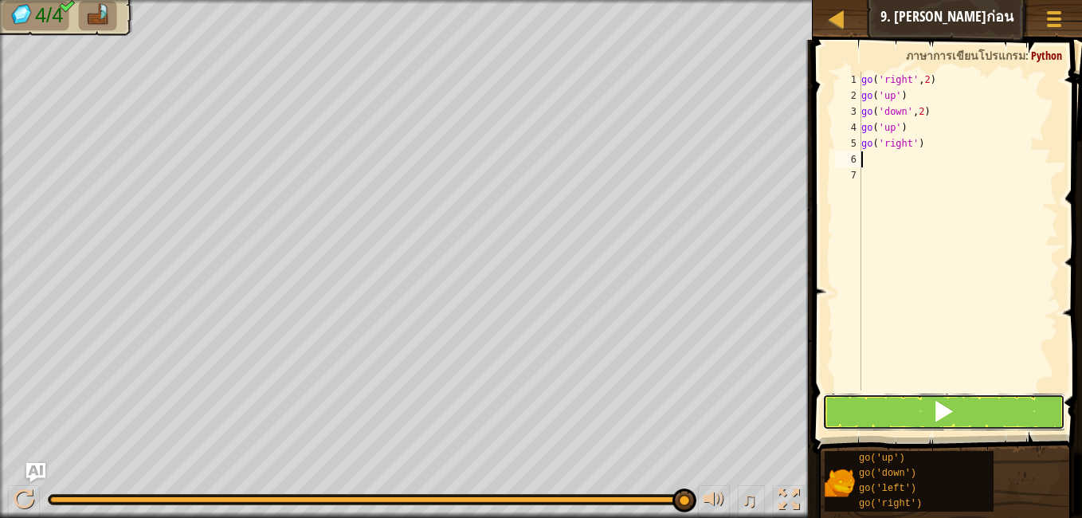
click at [948, 410] on span at bounding box center [943, 411] width 22 height 22
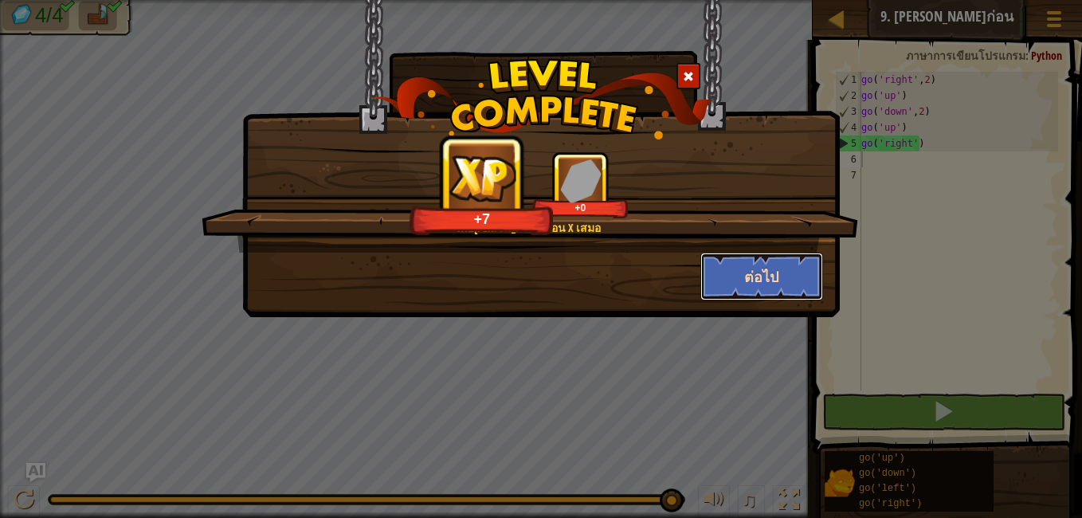
click at [753, 288] on button "ต่อไป" at bounding box center [762, 277] width 124 height 48
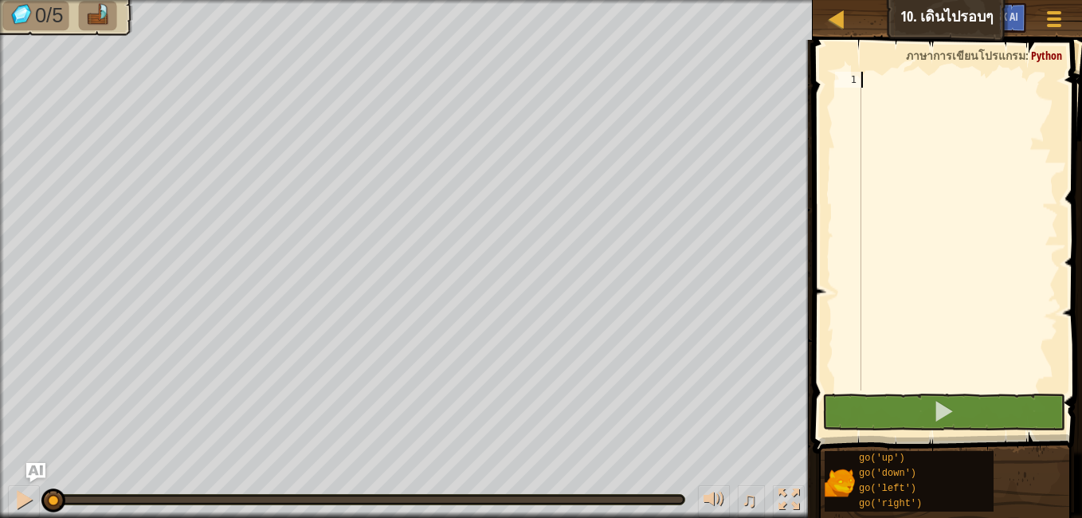
type textarea "g"
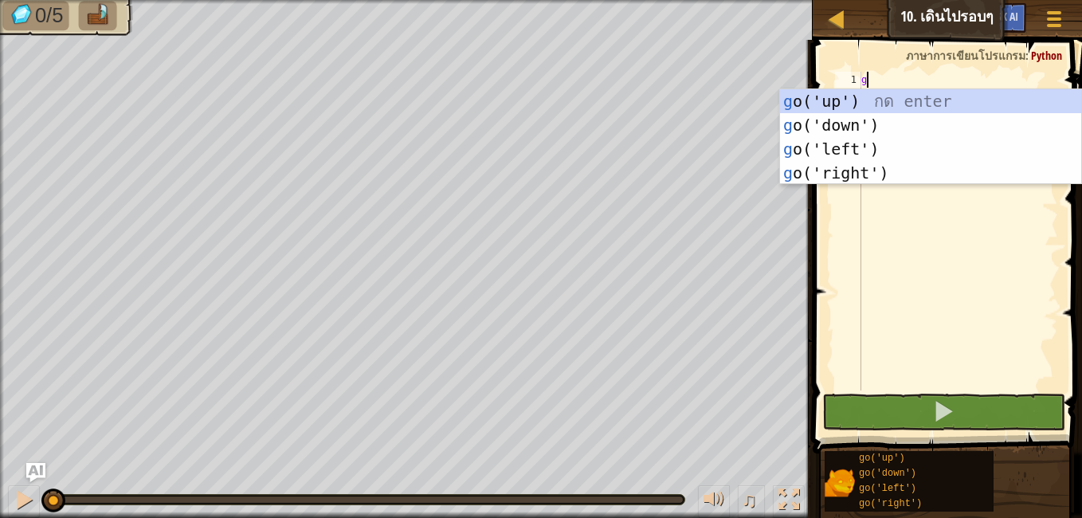
scroll to position [7, 0]
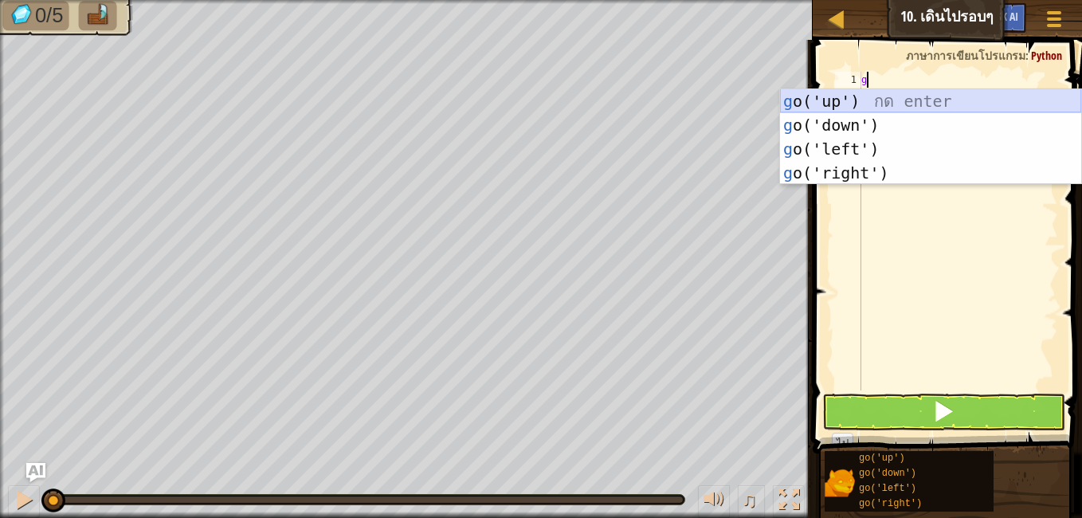
click at [860, 99] on div "g o('up') กด enter g o('down') กด enter g o('left') กด enter g o('right') กด en…" at bounding box center [930, 160] width 301 height 143
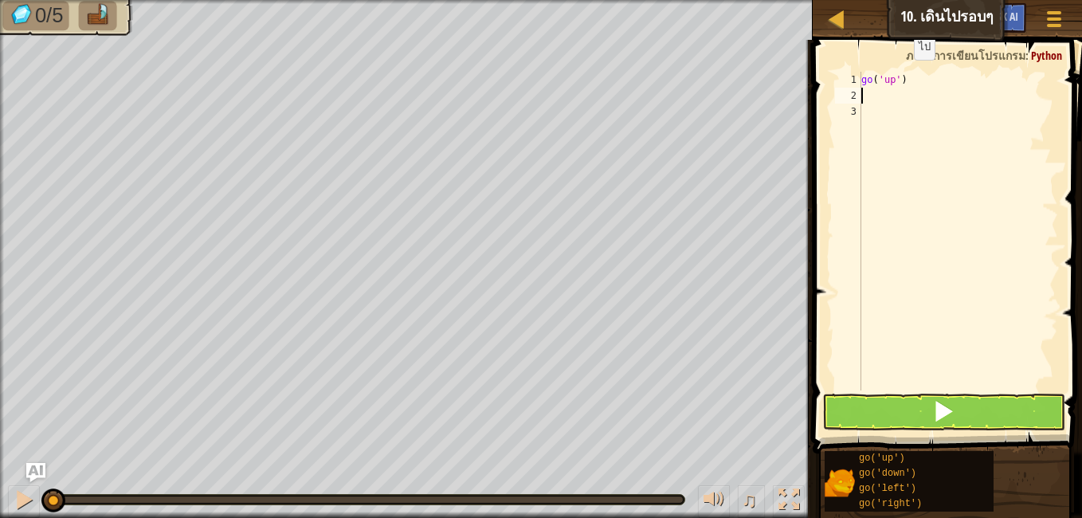
click at [900, 76] on div "go ( 'up' )" at bounding box center [958, 247] width 200 height 351
type textarea "go('up',3)"
click at [904, 94] on div "go ( 'up' , 3 )" at bounding box center [958, 247] width 200 height 351
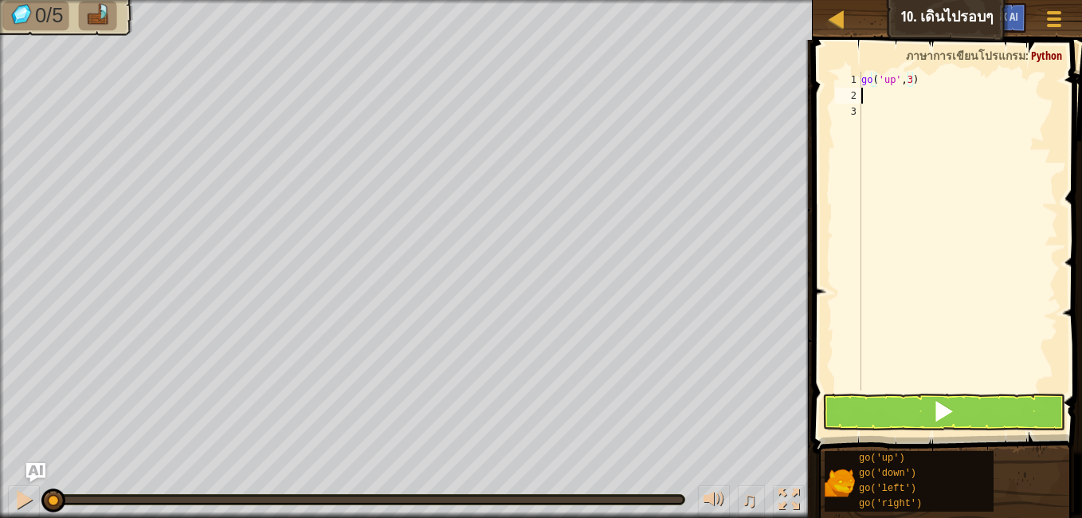
scroll to position [7, 0]
type textarea "g"
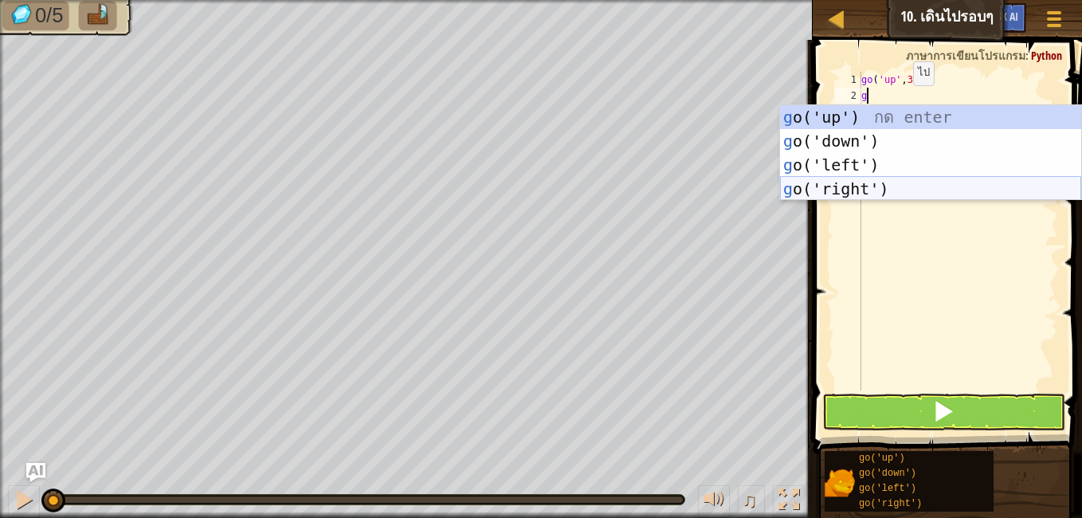
click at [880, 183] on div "g o('up') กด enter g o('down') กด enter g o('left') กด enter g o('right') กด en…" at bounding box center [930, 176] width 301 height 143
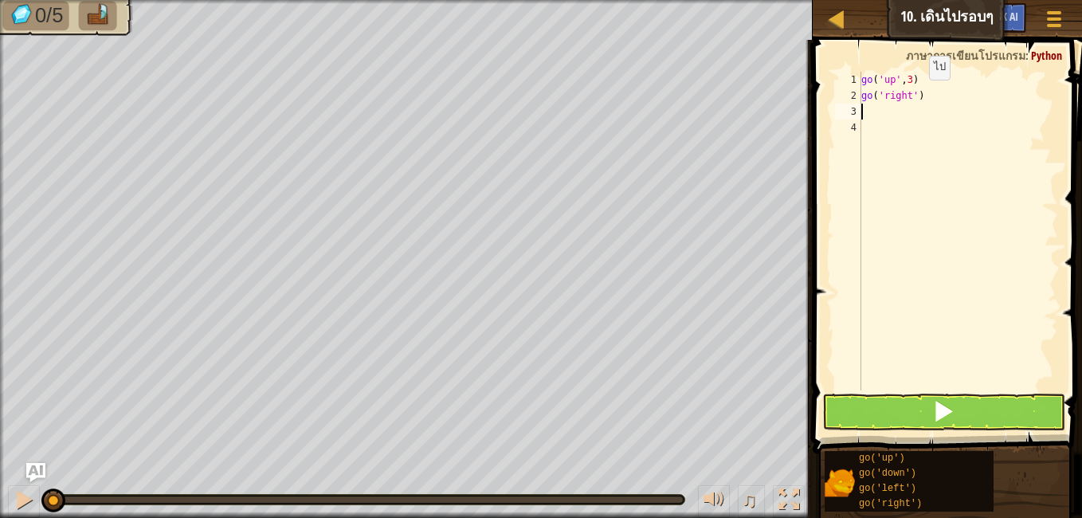
click at [916, 96] on div "go ( 'up' , 3 ) go ( 'right' )" at bounding box center [958, 247] width 200 height 351
type textarea "go('right',4)"
click at [891, 120] on div "go ( 'up' , 3 ) go ( 'right' , 4 )" at bounding box center [958, 247] width 200 height 351
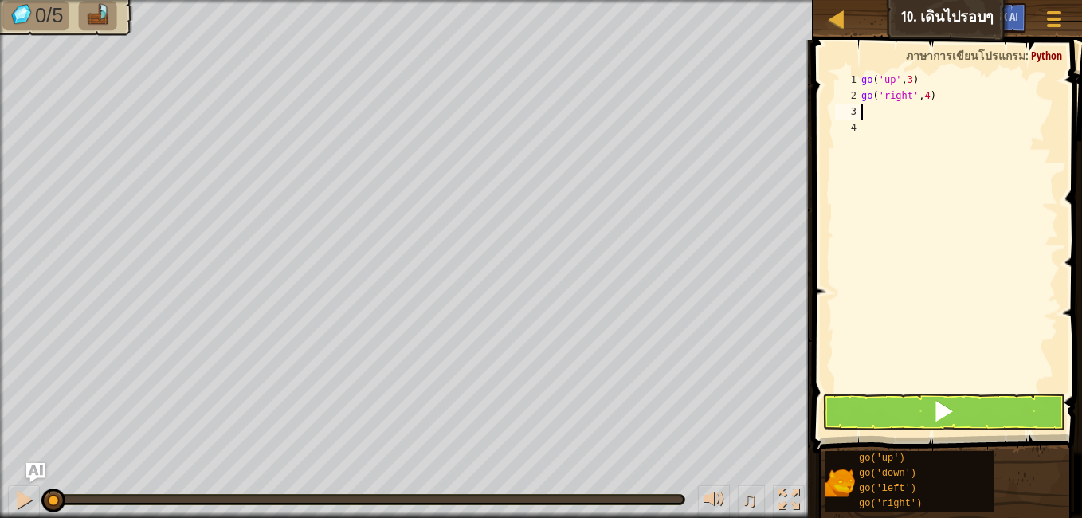
click at [888, 111] on div "go ( 'up' , 3 ) go ( 'right' , 4 )" at bounding box center [958, 247] width 200 height 351
type textarea "g"
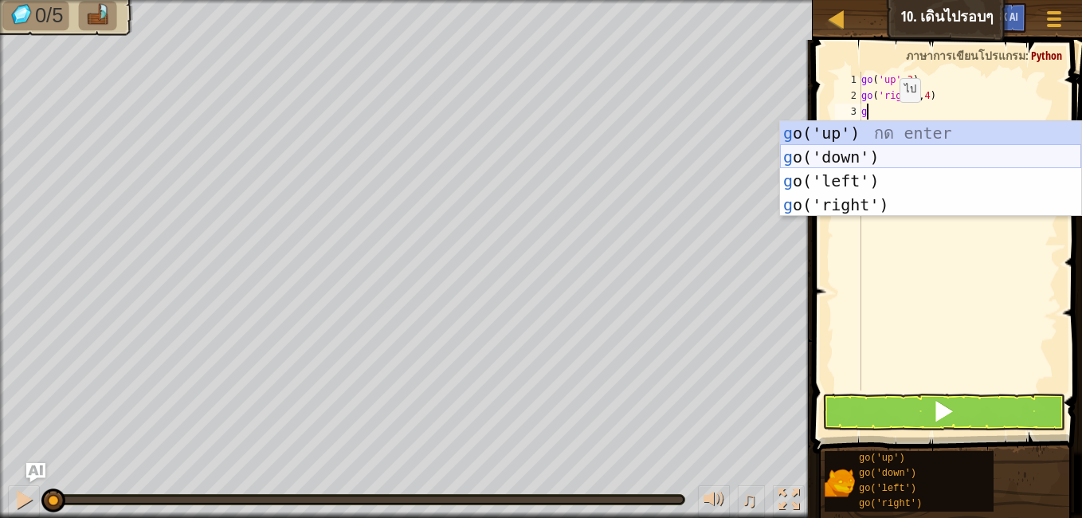
click at [861, 155] on div "g o('up') กด enter g o('down') กด enter g o('left') กด enter g o('right') กด en…" at bounding box center [930, 192] width 301 height 143
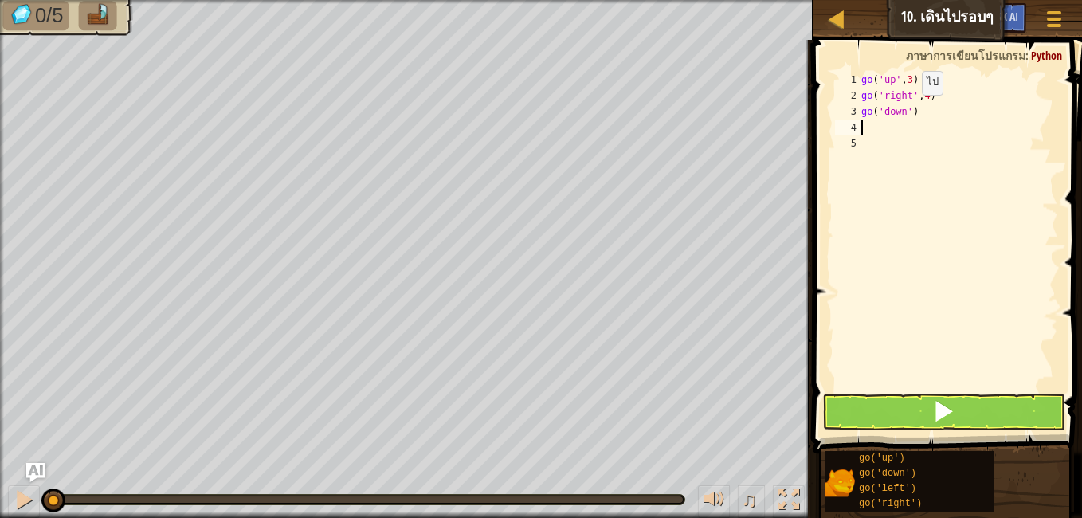
click at [908, 111] on div "go ( 'up' , 3 ) go ( 'right' , 4 ) go ( 'down' )" at bounding box center [958, 247] width 200 height 351
type textarea "go('down',3)"
click at [919, 412] on button at bounding box center [943, 412] width 243 height 37
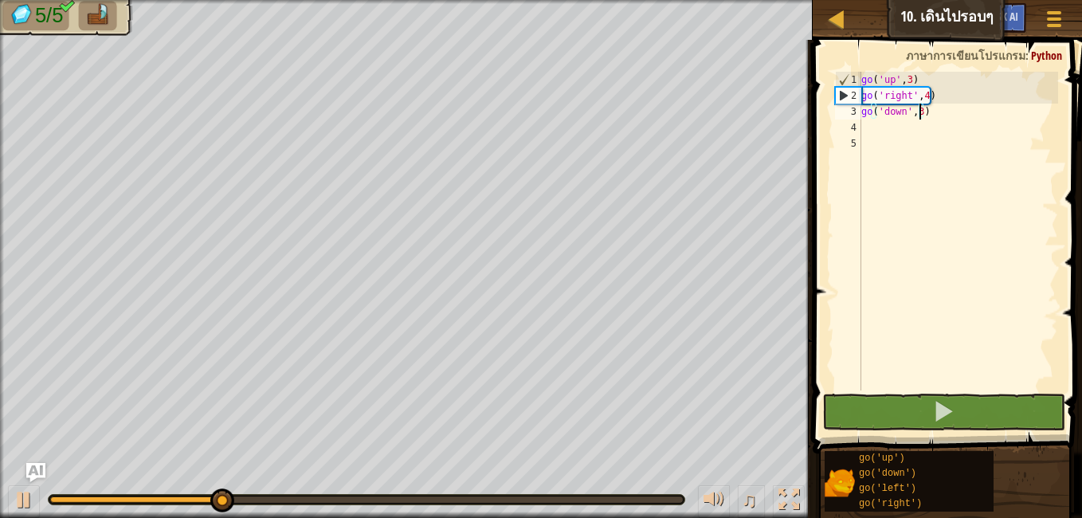
click at [883, 126] on div "go ( 'up' , 3 ) go ( 'right' , 4 ) go ( 'down' , 3 )" at bounding box center [958, 247] width 200 height 351
type textarea "g"
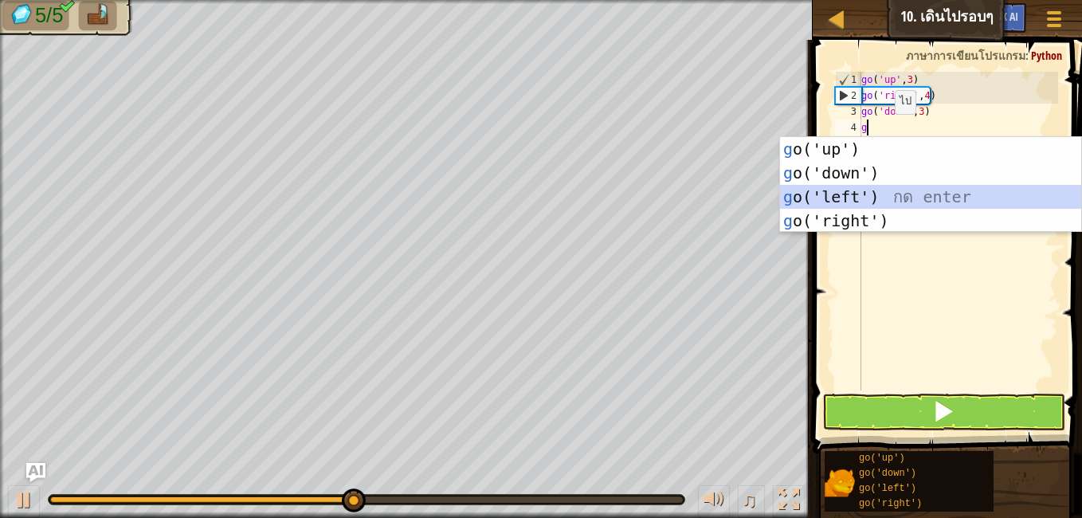
click at [870, 190] on div "g o('up') กด enter g o('down') กด enter g o('left') กด enter g o('right') กด en…" at bounding box center [930, 208] width 301 height 143
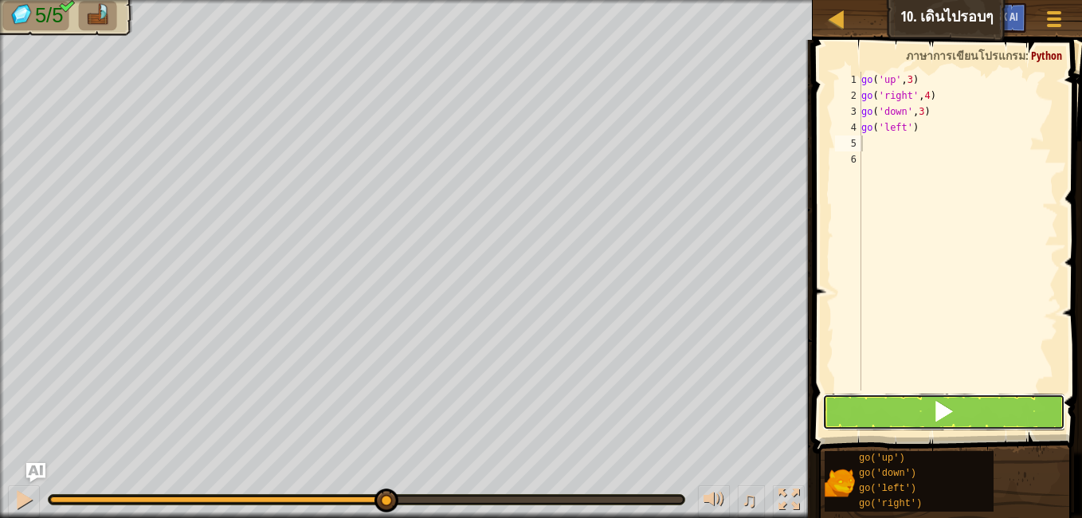
click at [941, 414] on span at bounding box center [943, 411] width 22 height 22
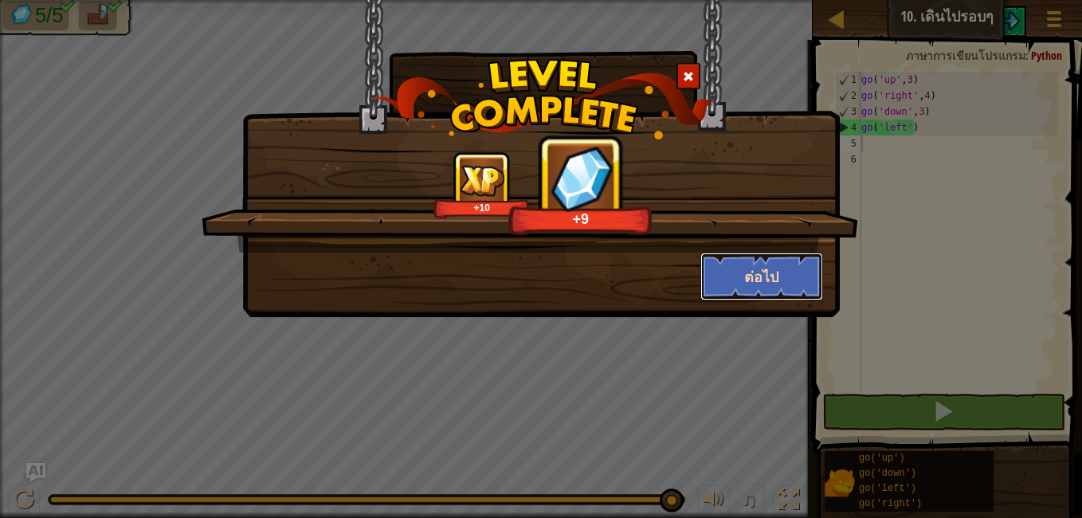
click at [775, 280] on button "ต่อไป" at bounding box center [762, 277] width 124 height 48
